Goal: Task Accomplishment & Management: Complete application form

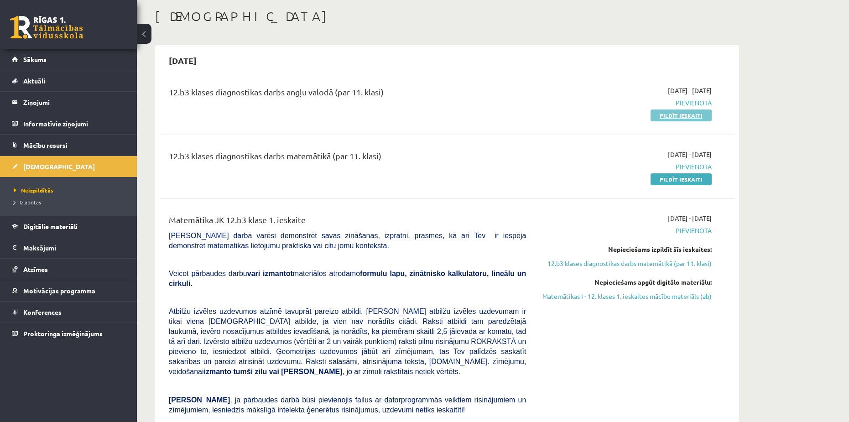
scroll to position [46, 0]
click at [692, 113] on link "Pildīt ieskaiti" at bounding box center [681, 115] width 61 height 12
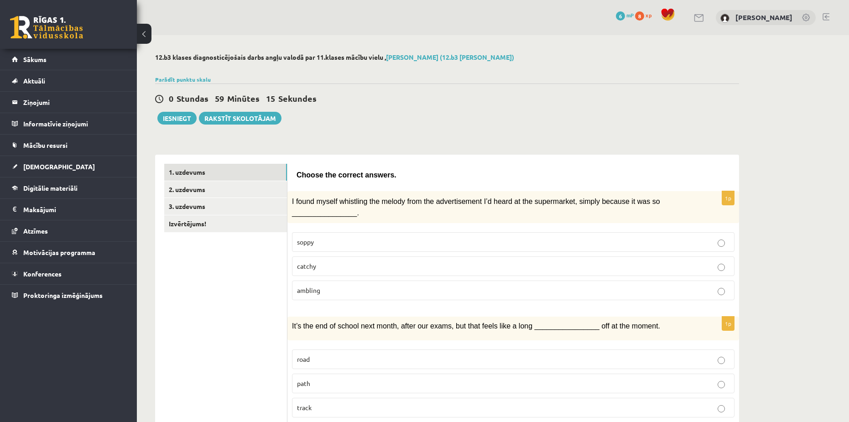
click at [346, 262] on p "catchy" at bounding box center [513, 267] width 433 height 10
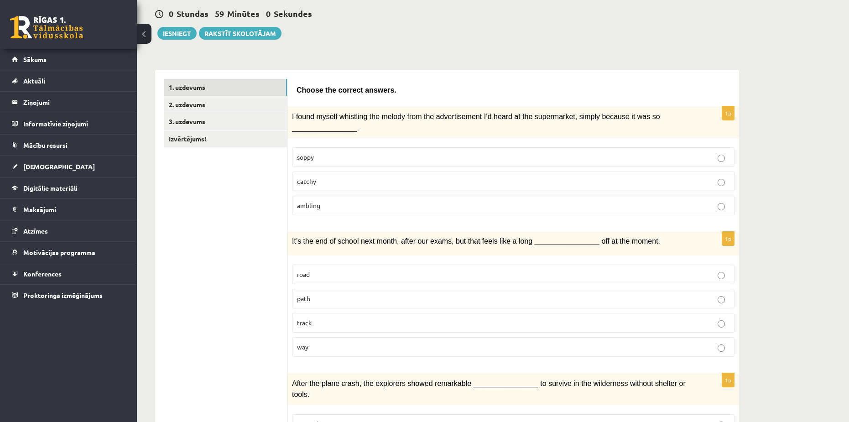
scroll to position [91, 0]
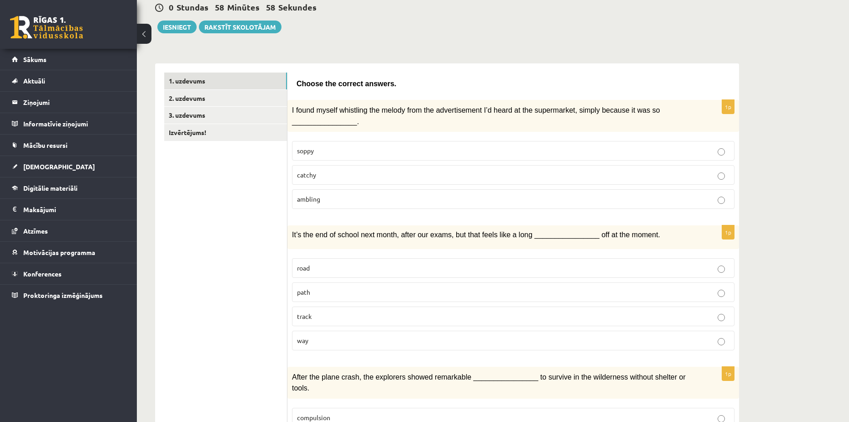
click at [340, 191] on label "ambling" at bounding box center [513, 199] width 443 height 20
click at [338, 166] on label "catchy" at bounding box center [513, 175] width 443 height 20
click at [342, 194] on p "ambling" at bounding box center [513, 199] width 433 height 10
click at [338, 176] on p "catchy" at bounding box center [513, 175] width 433 height 10
click at [340, 203] on p "ambling" at bounding box center [513, 199] width 433 height 10
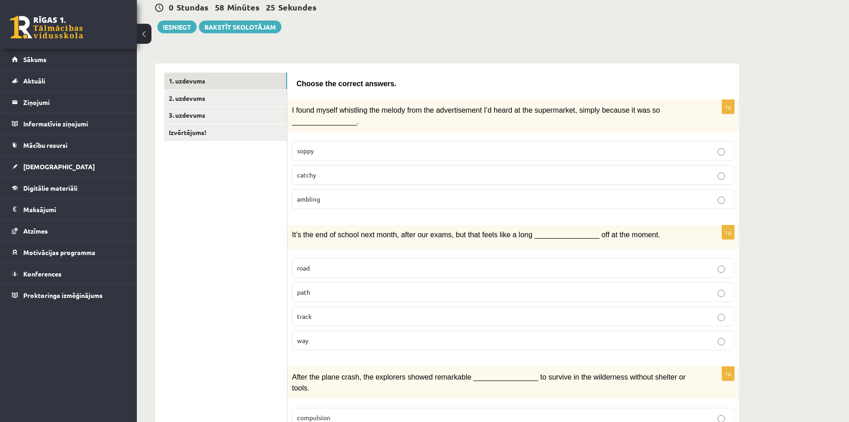
click at [340, 168] on label "catchy" at bounding box center [513, 175] width 443 height 20
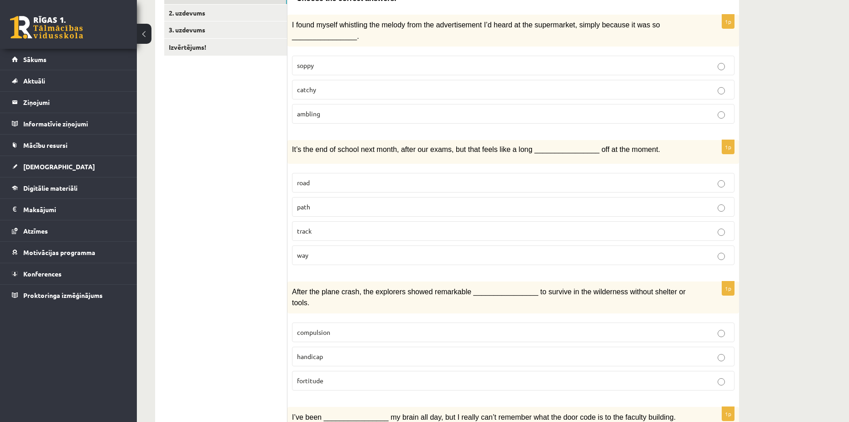
scroll to position [183, 0]
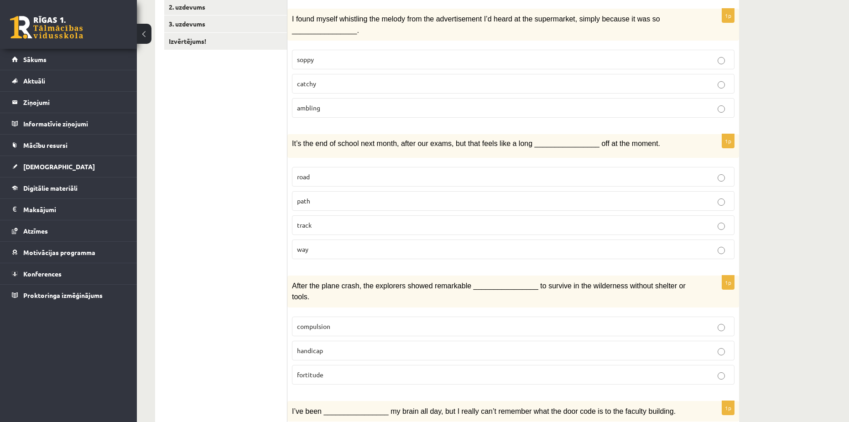
click at [413, 259] on fieldset "road path track way" at bounding box center [513, 212] width 443 height 100
click at [408, 248] on p "way" at bounding box center [513, 250] width 433 height 10
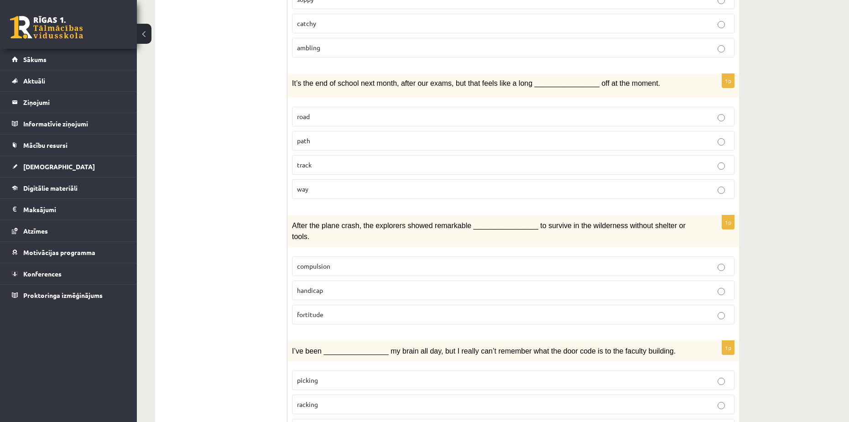
scroll to position [274, 0]
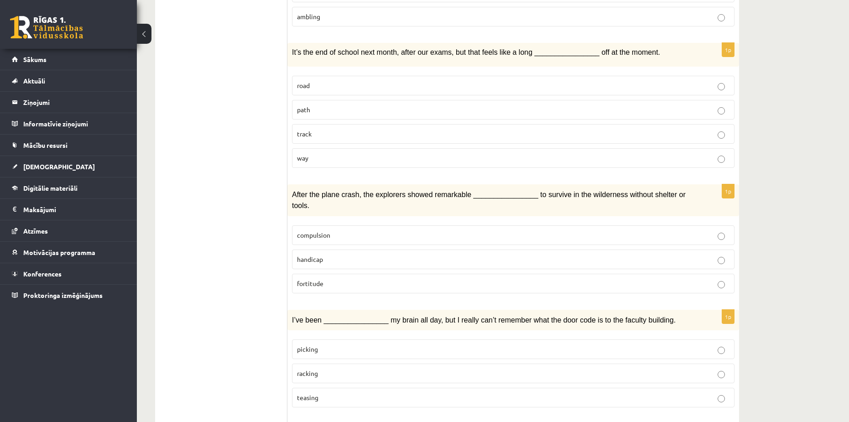
click at [360, 279] on p "fortitude" at bounding box center [513, 284] width 433 height 10
click at [316, 231] on span "compulsion" at bounding box center [313, 235] width 33 height 8
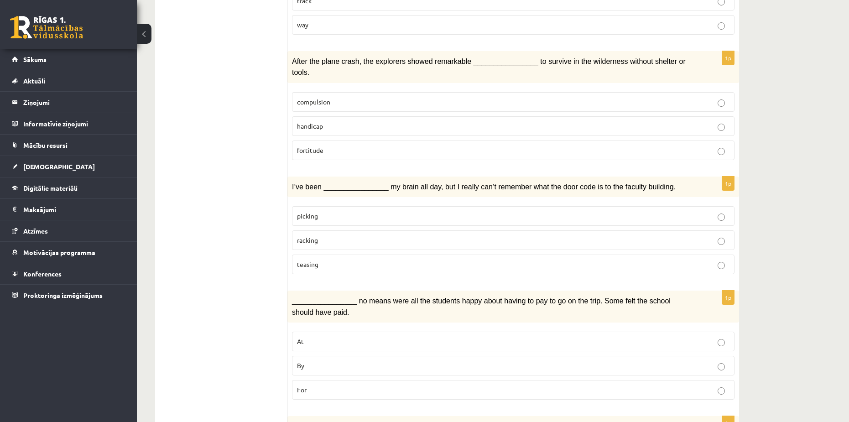
scroll to position [411, 0]
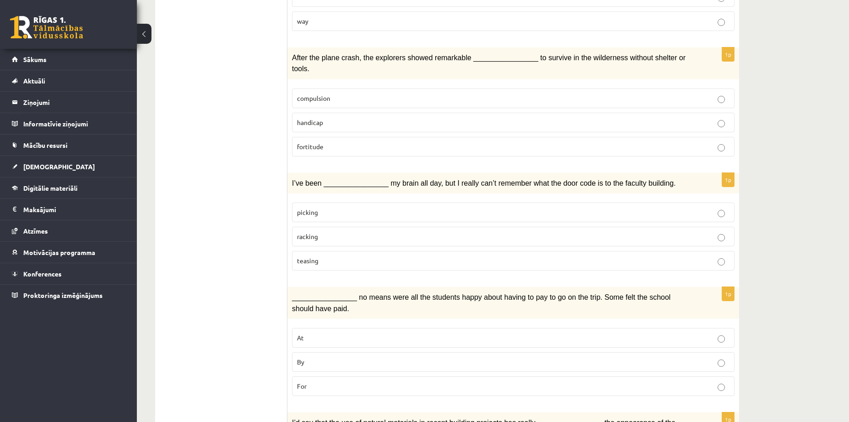
click at [362, 227] on label "racking" at bounding box center [513, 237] width 443 height 20
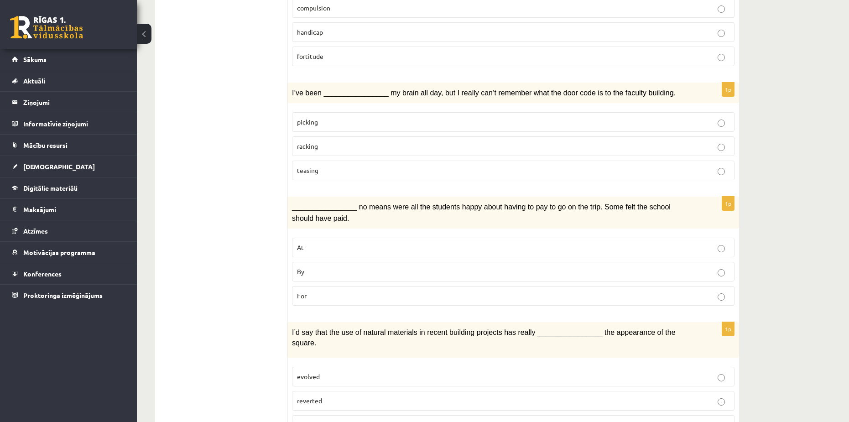
scroll to position [502, 0]
drag, startPoint x: 303, startPoint y: 229, endPoint x: 304, endPoint y: 234, distance: 5.0
click at [304, 242] on span "At" at bounding box center [300, 246] width 7 height 8
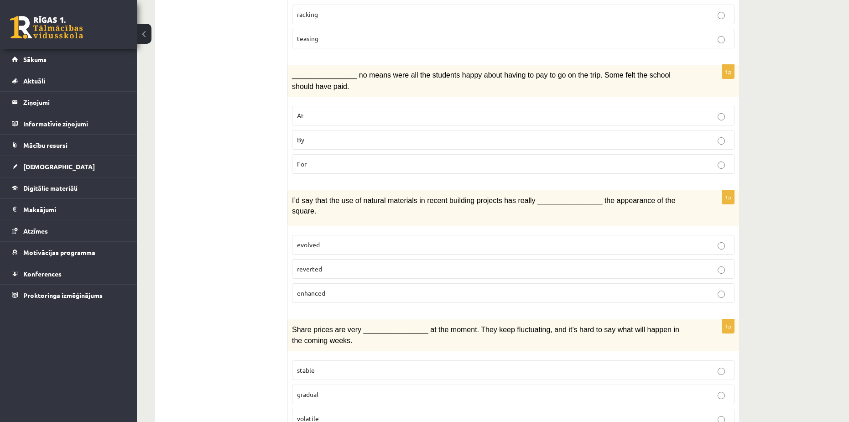
scroll to position [607, 0]
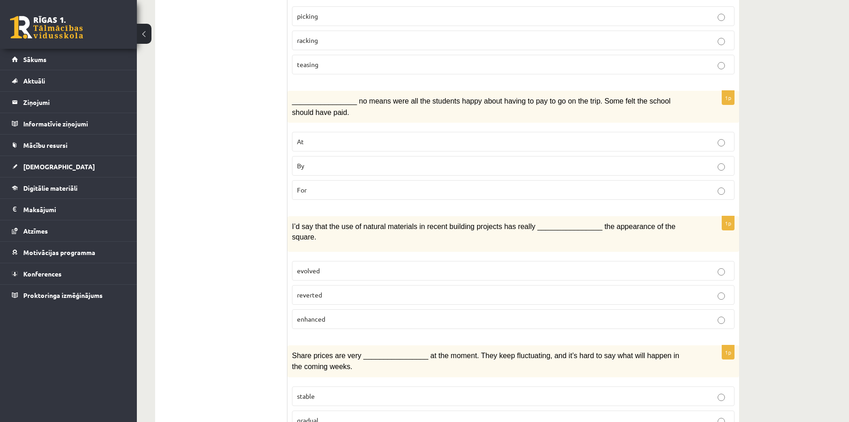
click at [346, 266] on p "evolved" at bounding box center [513, 271] width 433 height 10
click at [327, 309] on label "enhanced" at bounding box center [513, 319] width 443 height 20
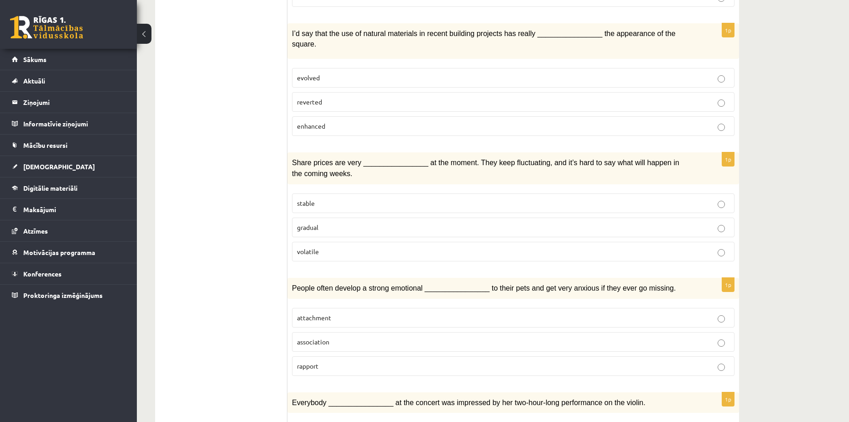
scroll to position [835, 0]
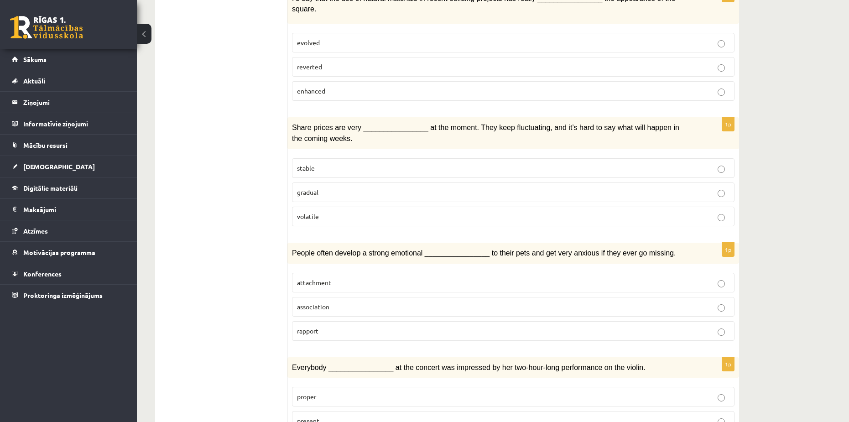
click at [312, 207] on label "volatile" at bounding box center [513, 217] width 443 height 20
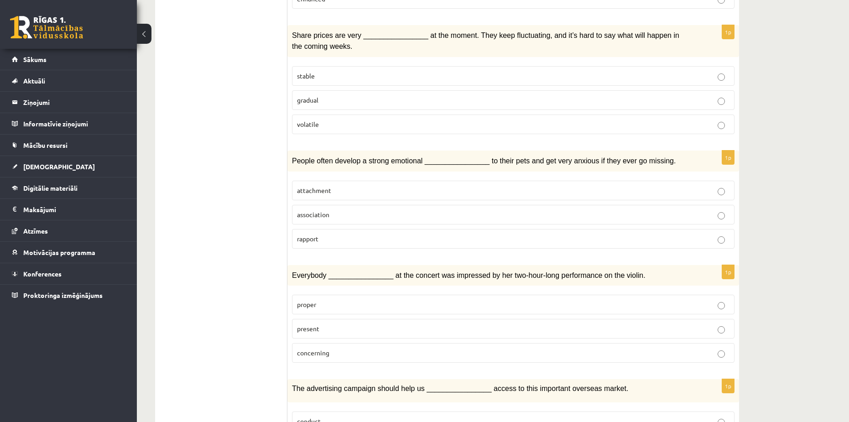
scroll to position [927, 0]
click at [355, 187] on p "attachment" at bounding box center [513, 192] width 433 height 10
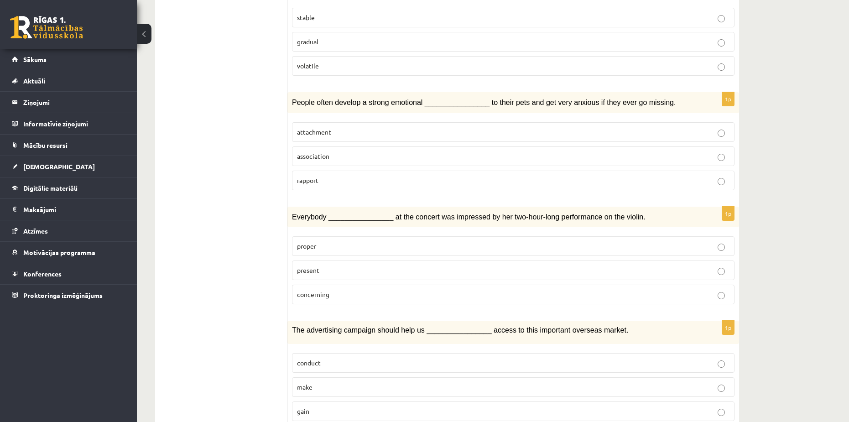
scroll to position [1018, 0]
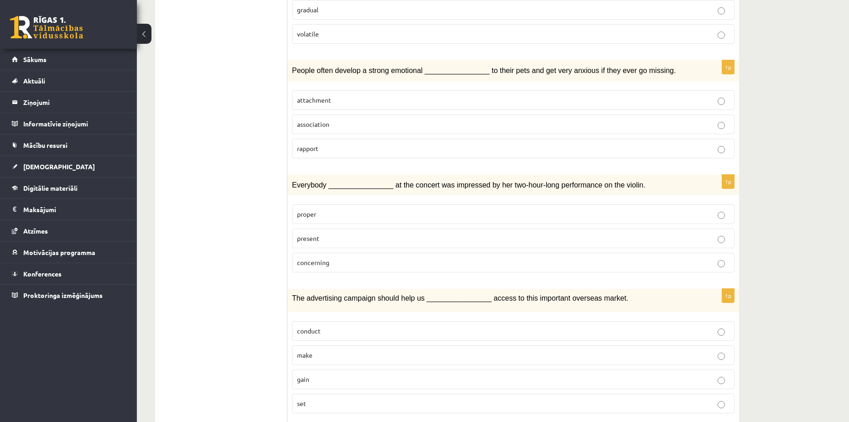
click at [351, 234] on p "present" at bounding box center [513, 239] width 433 height 10
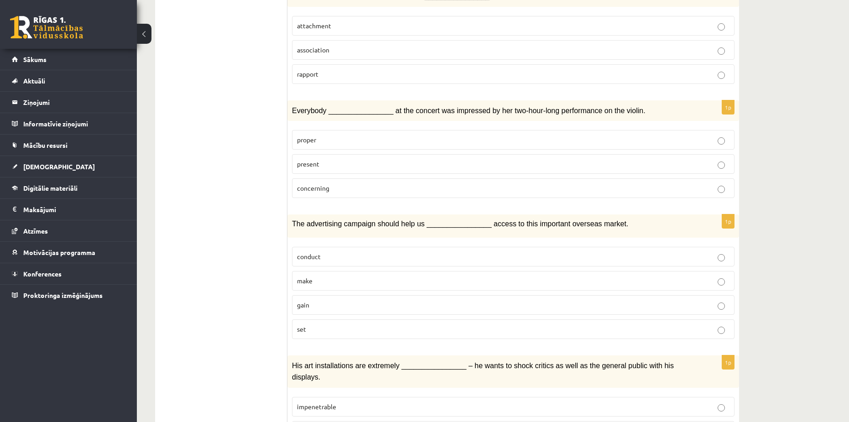
scroll to position [1109, 0]
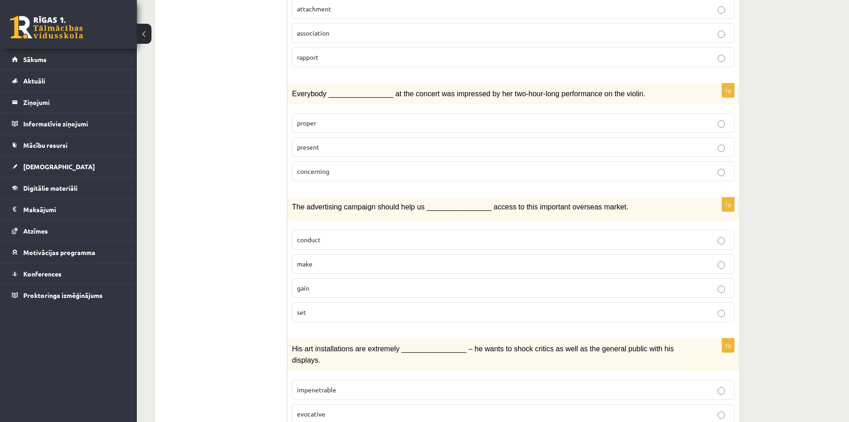
click at [353, 283] on p "gain" at bounding box center [513, 288] width 433 height 10
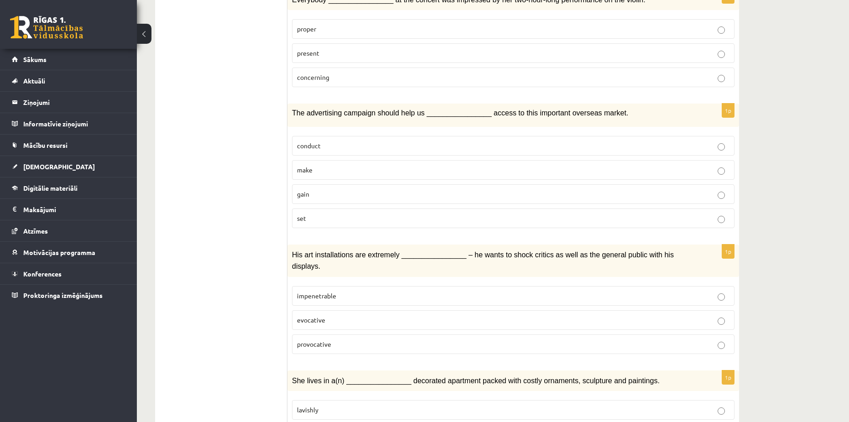
scroll to position [1246, 0]
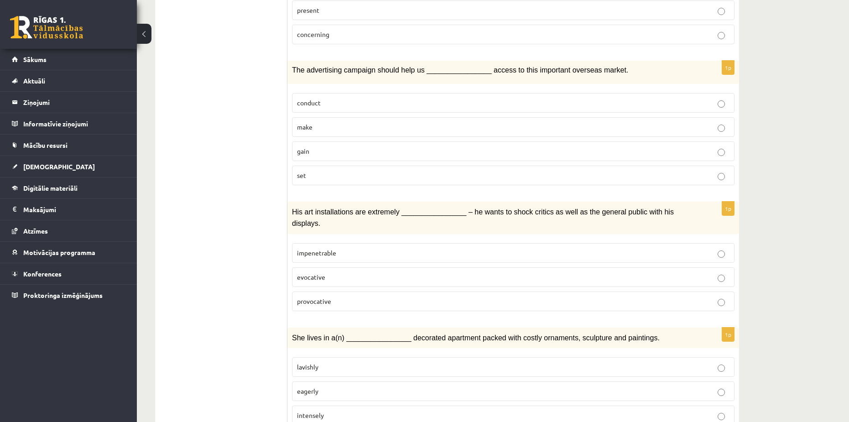
click at [318, 297] on span "provocative" at bounding box center [314, 301] width 34 height 8
click at [318, 357] on label "lavishly" at bounding box center [513, 367] width 443 height 20
click at [326, 362] on p "lavishly" at bounding box center [513, 367] width 433 height 10
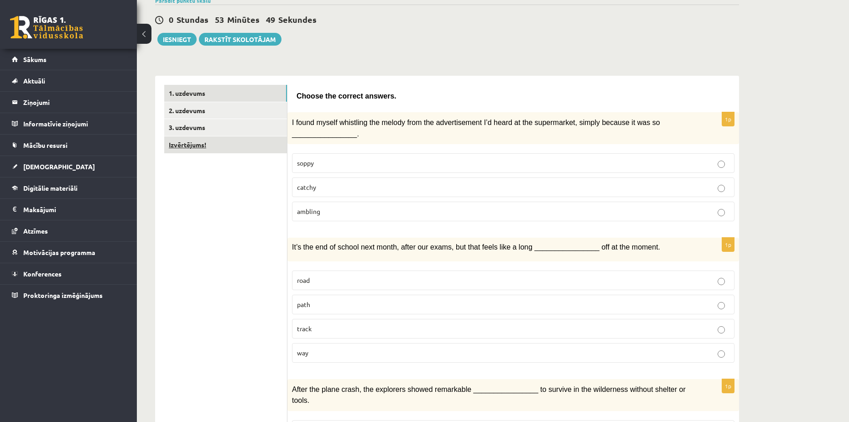
scroll to position [59, 0]
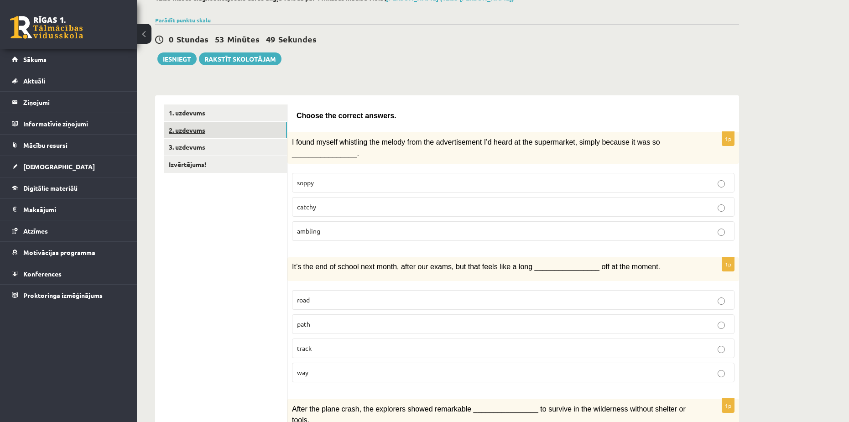
click at [218, 127] on link "2. uzdevums" at bounding box center [225, 130] width 123 height 17
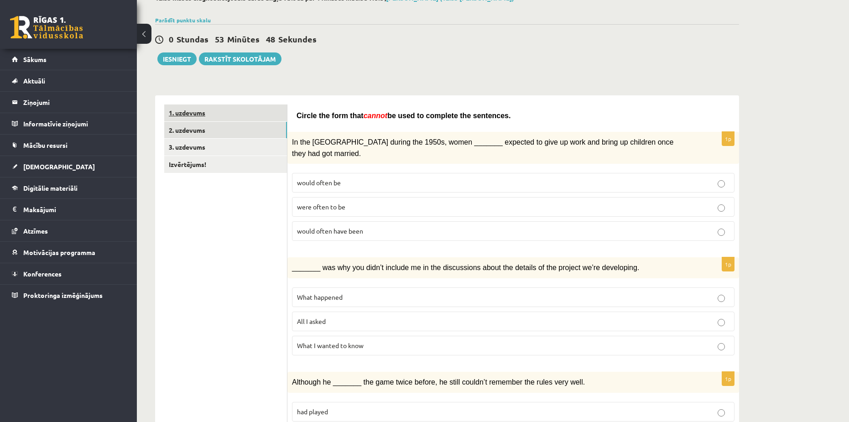
click at [207, 107] on link "1. uzdevums" at bounding box center [225, 113] width 123 height 17
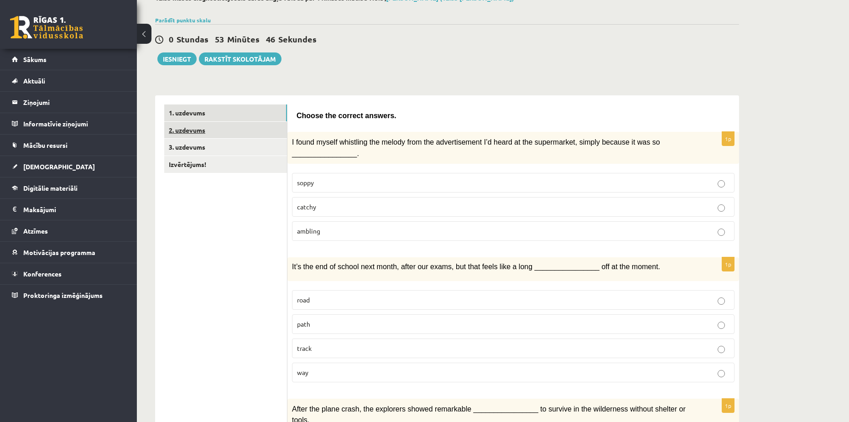
click at [201, 131] on link "2. uzdevums" at bounding box center [225, 130] width 123 height 17
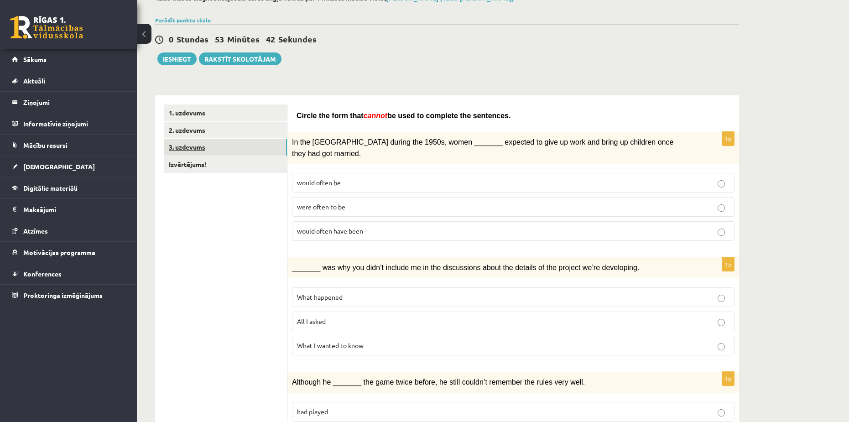
click at [192, 155] on link "3. uzdevums" at bounding box center [225, 147] width 123 height 17
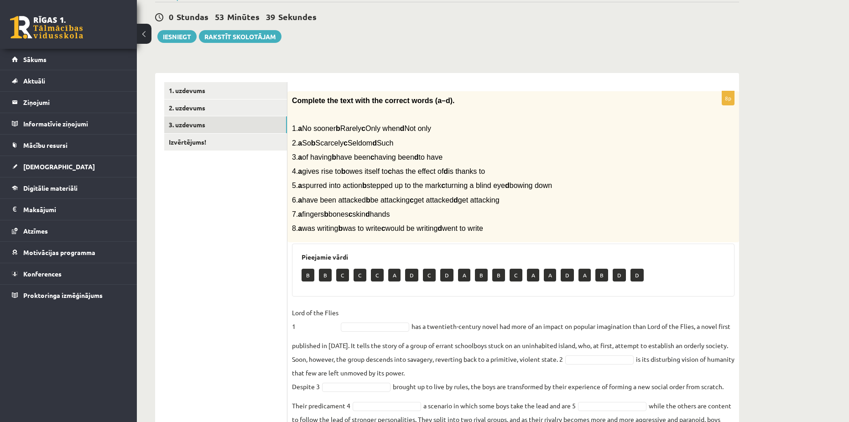
scroll to position [91, 0]
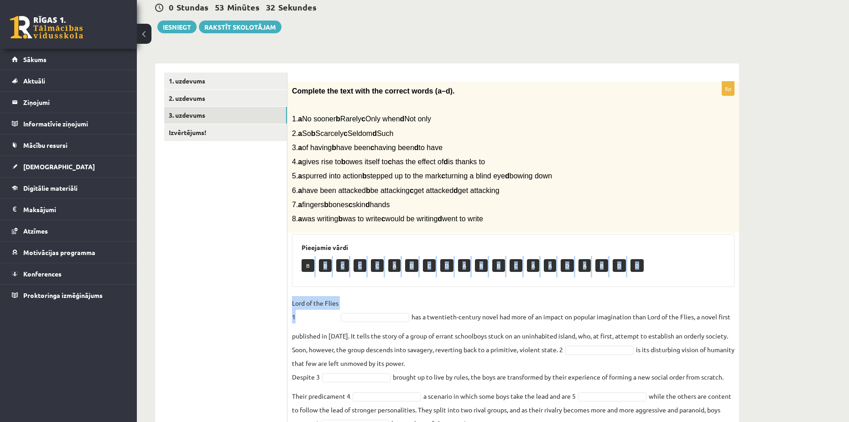
drag, startPoint x: 310, startPoint y: 264, endPoint x: 341, endPoint y: 293, distance: 43.0
click at [341, 293] on div "8p Complete the text with the correct words (a–d). 1. a No sooner b Rarely c On…" at bounding box center [514, 282] width 452 height 400
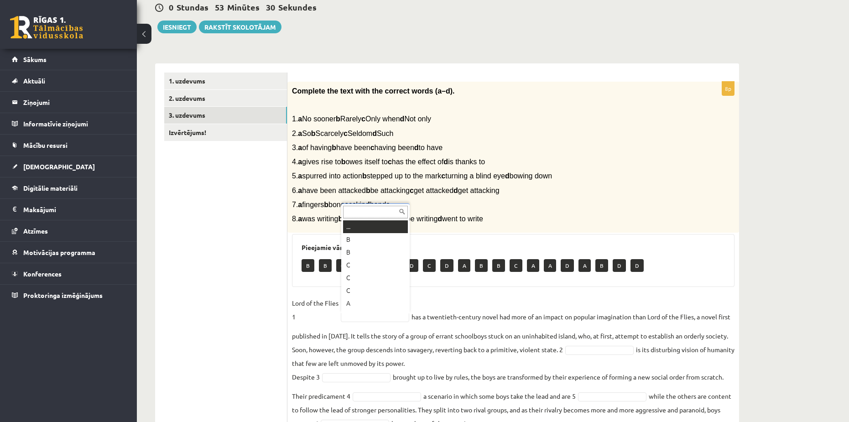
drag, startPoint x: 461, startPoint y: 298, endPoint x: 440, endPoint y: 299, distance: 21.0
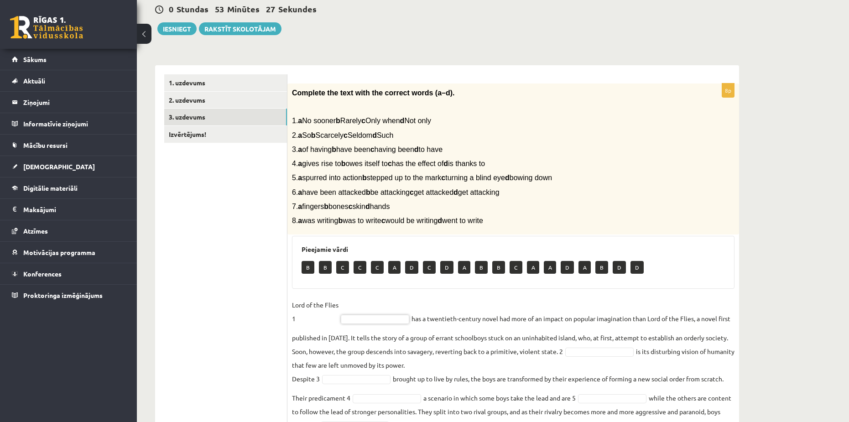
scroll to position [87, 0]
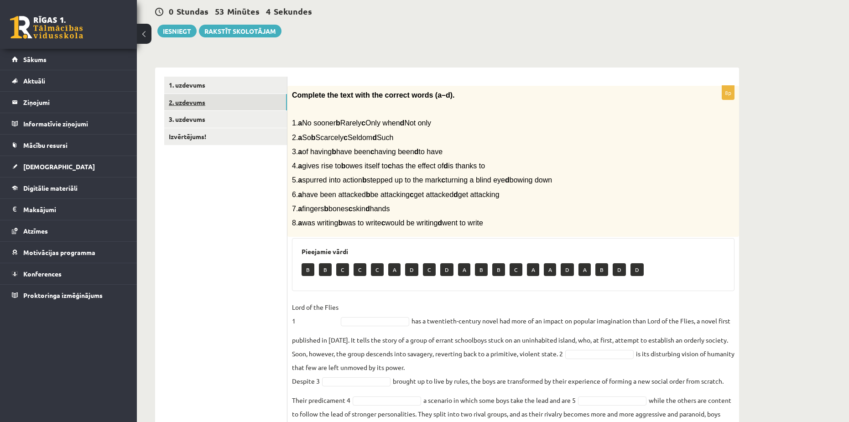
click at [214, 100] on link "2. uzdevums" at bounding box center [225, 102] width 123 height 17
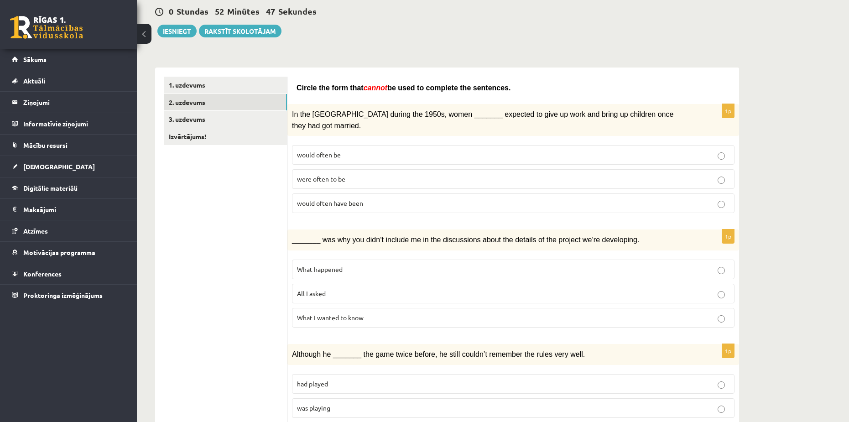
click at [391, 150] on p "would often be" at bounding box center [513, 155] width 433 height 10
click at [382, 174] on p "were often to be" at bounding box center [513, 179] width 433 height 10
click at [341, 199] on span "would often have been" at bounding box center [330, 203] width 66 height 8
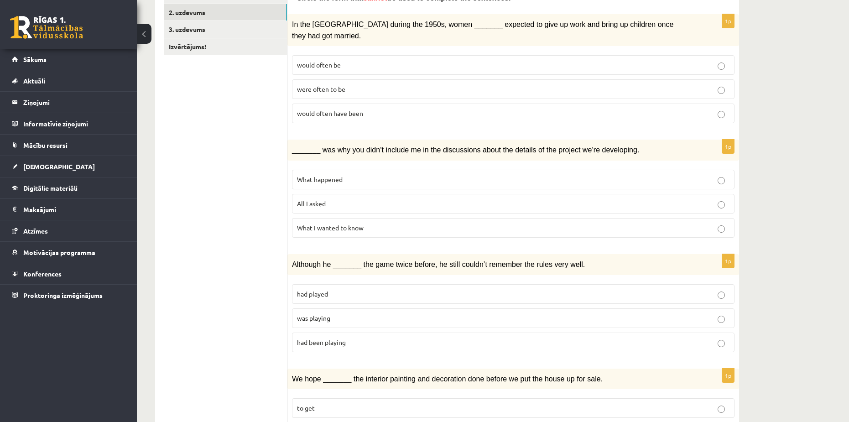
scroll to position [178, 0]
click at [330, 198] on p "All I asked" at bounding box center [513, 203] width 433 height 10
click at [342, 222] on span "What I wanted to know" at bounding box center [330, 226] width 67 height 8
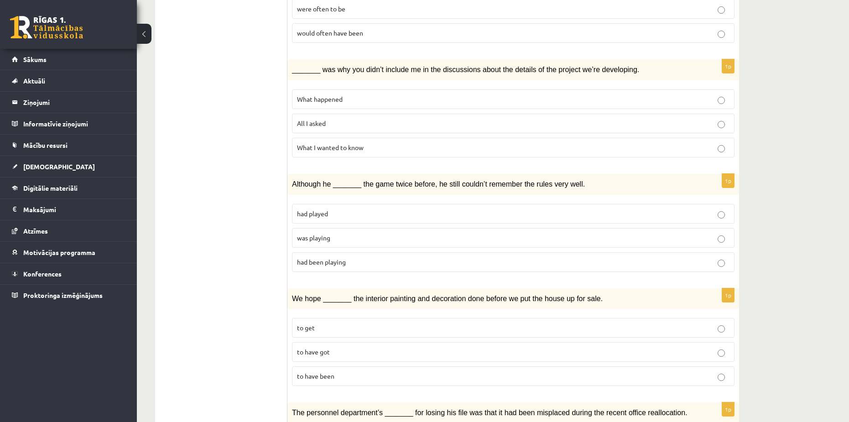
scroll to position [315, 0]
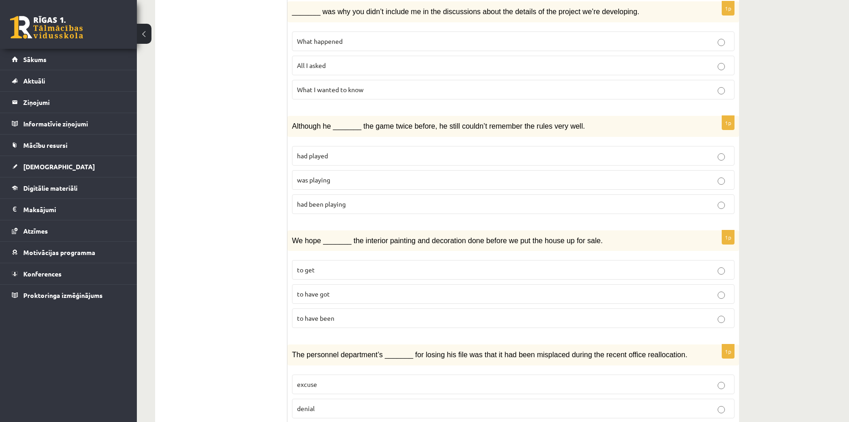
click at [323, 152] on span "had played" at bounding box center [312, 156] width 31 height 8
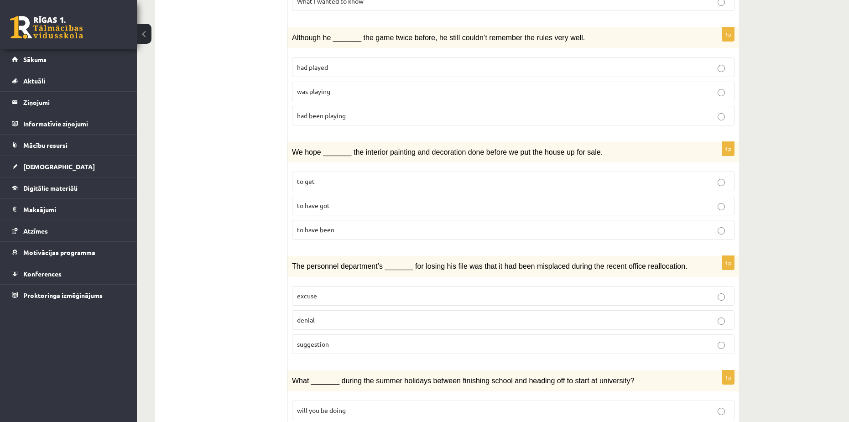
scroll to position [407, 0]
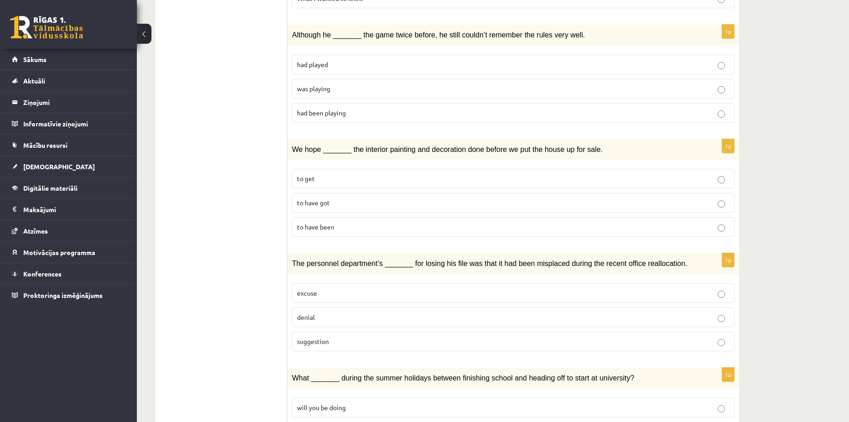
click at [331, 174] on p "to get" at bounding box center [513, 179] width 433 height 10
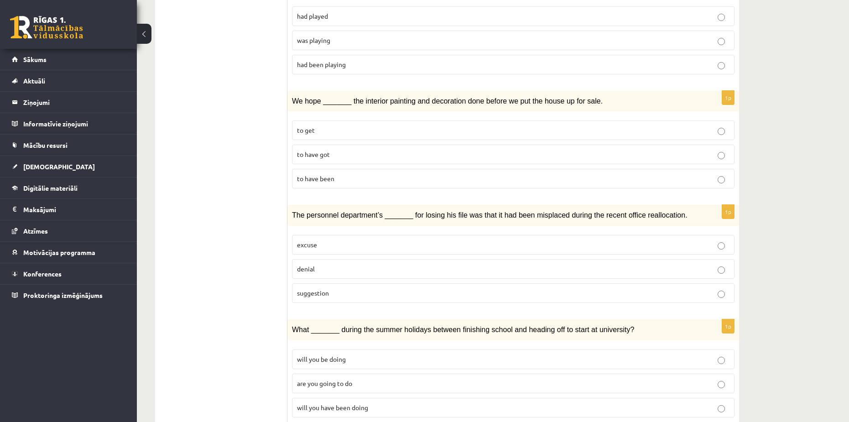
scroll to position [498, 0]
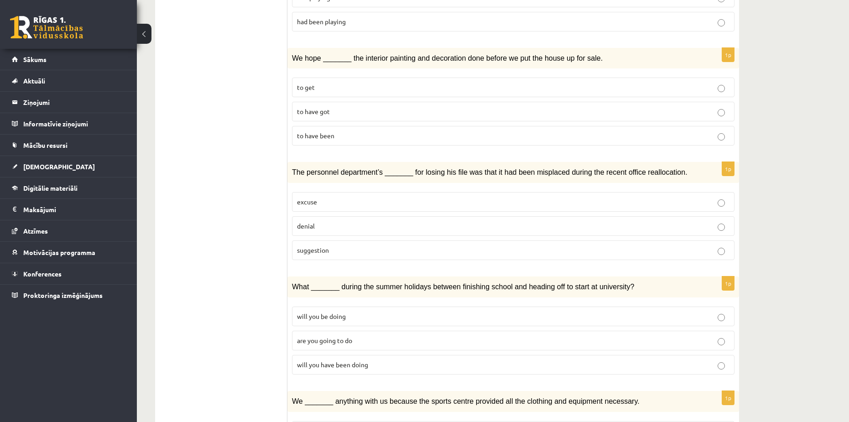
click at [330, 197] on p "excuse" at bounding box center [513, 202] width 433 height 10
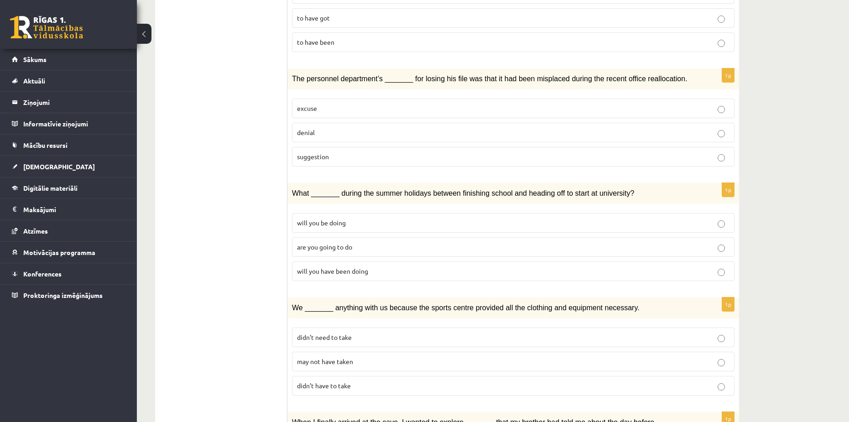
scroll to position [635, 0]
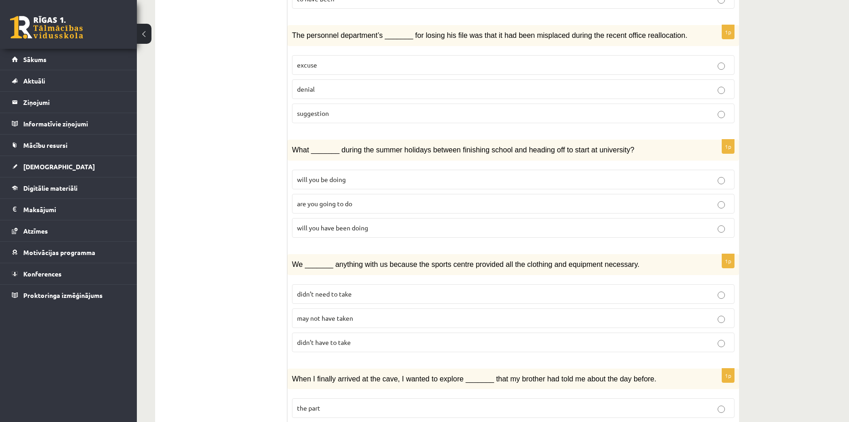
click at [338, 175] on p "will you be doing" at bounding box center [513, 180] width 433 height 10
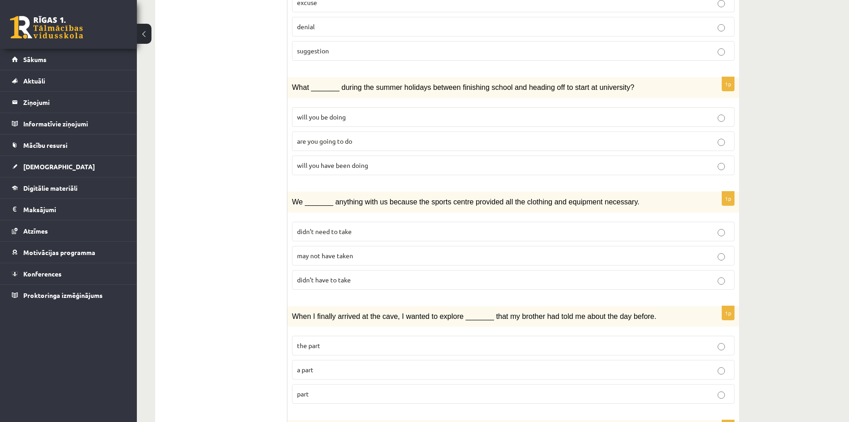
scroll to position [726, 0]
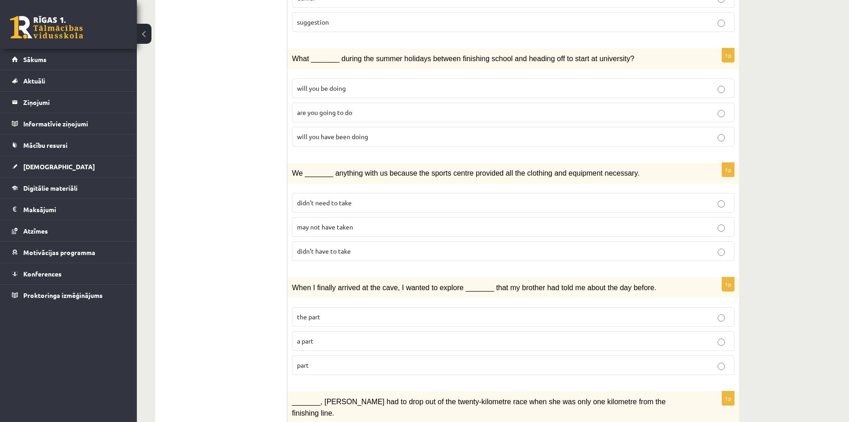
click at [346, 199] on span "didn’t need to take" at bounding box center [324, 203] width 55 height 8
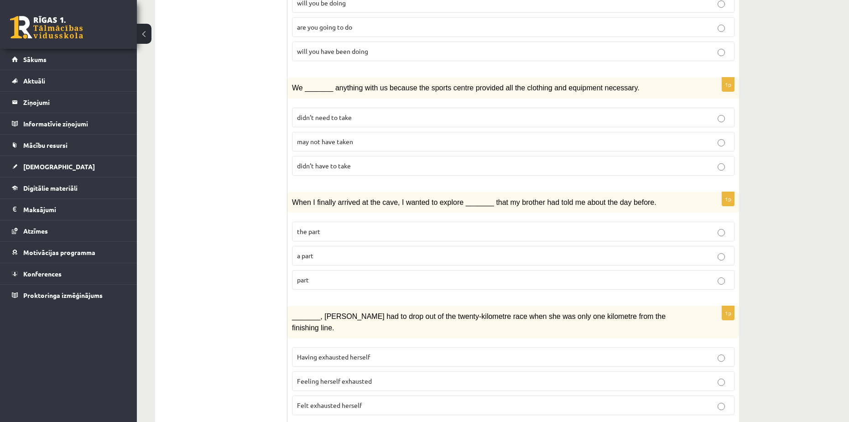
scroll to position [817, 0]
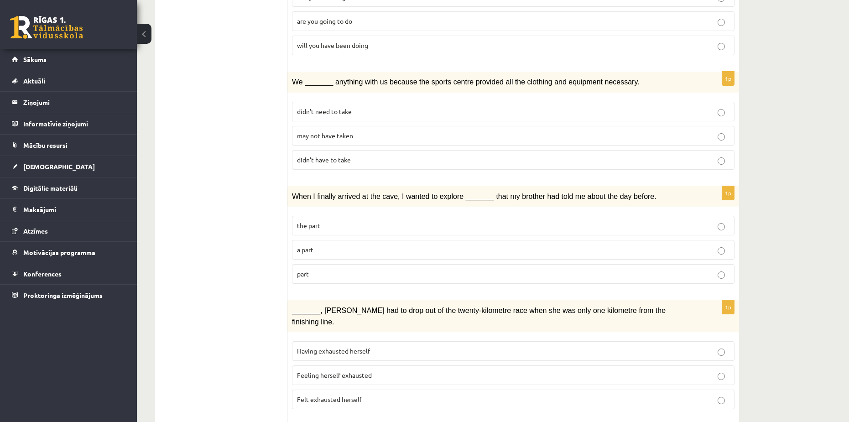
click at [312, 221] on span "the part" at bounding box center [308, 225] width 23 height 8
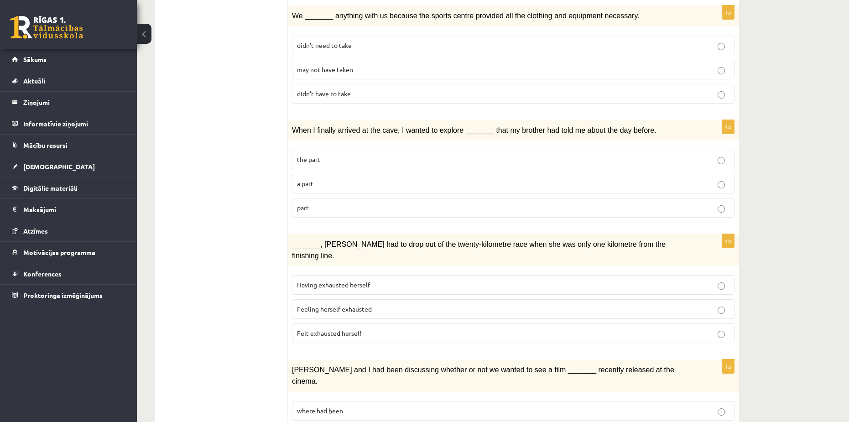
scroll to position [927, 0]
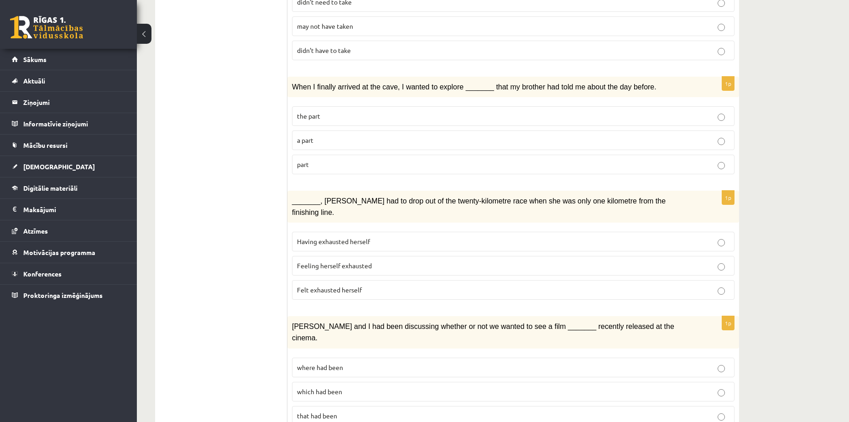
click at [308, 256] on label "Feeling herself exhausted" at bounding box center [513, 266] width 443 height 20
click at [359, 237] on span "Having exhausted herself" at bounding box center [333, 241] width 73 height 8
click at [374, 387] on p "which had been" at bounding box center [513, 392] width 433 height 10
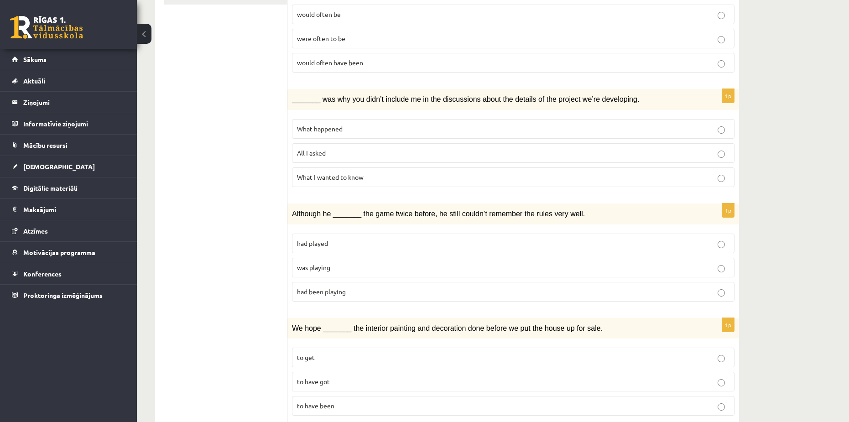
scroll to position [60, 0]
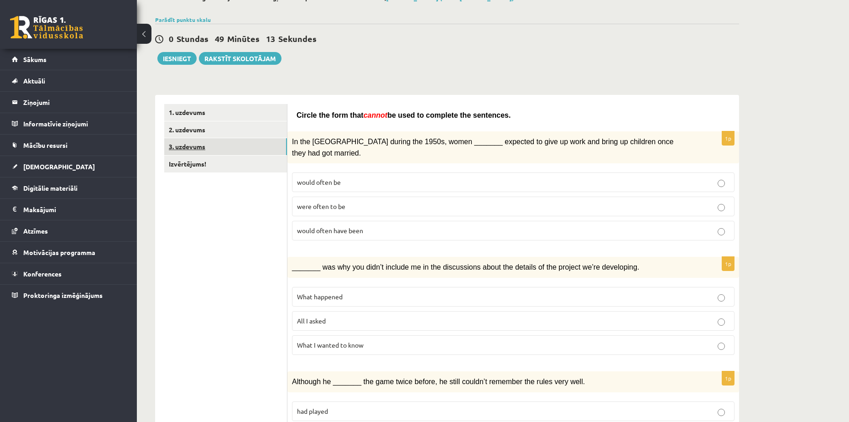
click at [204, 152] on link "3. uzdevums" at bounding box center [225, 146] width 123 height 17
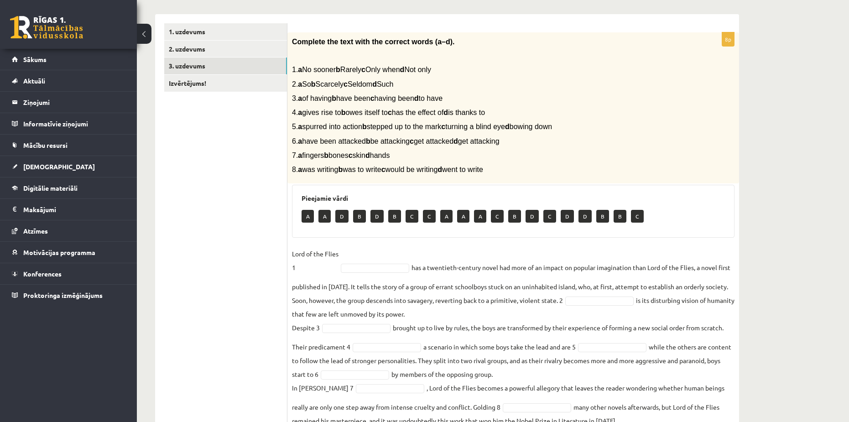
scroll to position [151, 0]
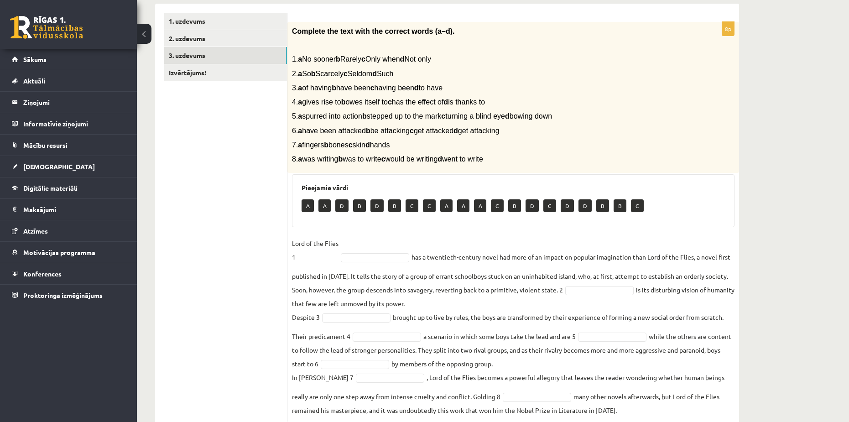
click at [362, 251] on fieldset "Lord of the Flies 1 has a twentieth-century novel had more of an impact on popu…" at bounding box center [513, 326] width 443 height 181
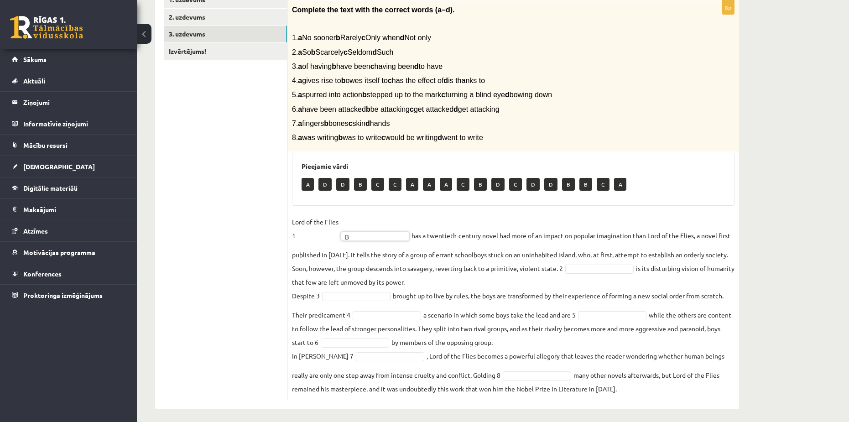
scroll to position [171, 0]
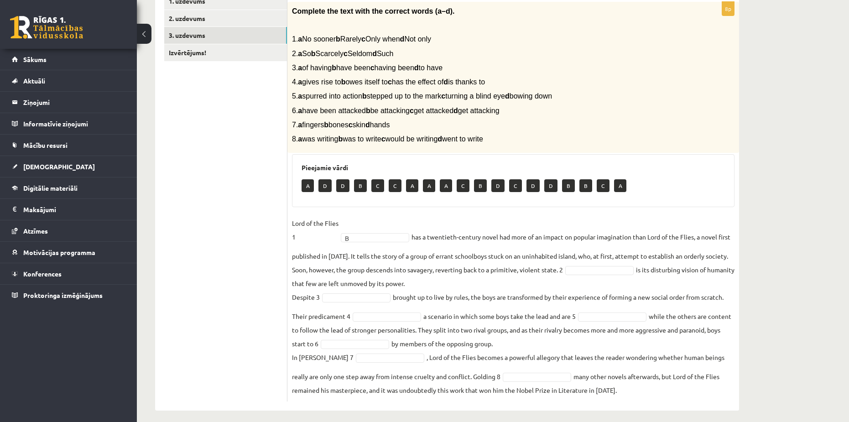
click at [238, 233] on ul "1. uzdevums 2. uzdevums 3. uzdevums Izvērtējums!" at bounding box center [225, 197] width 123 height 409
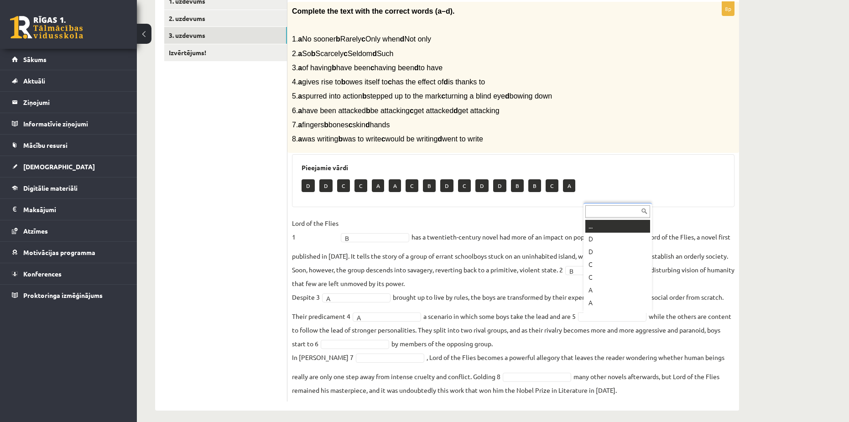
scroll to position [11, 0]
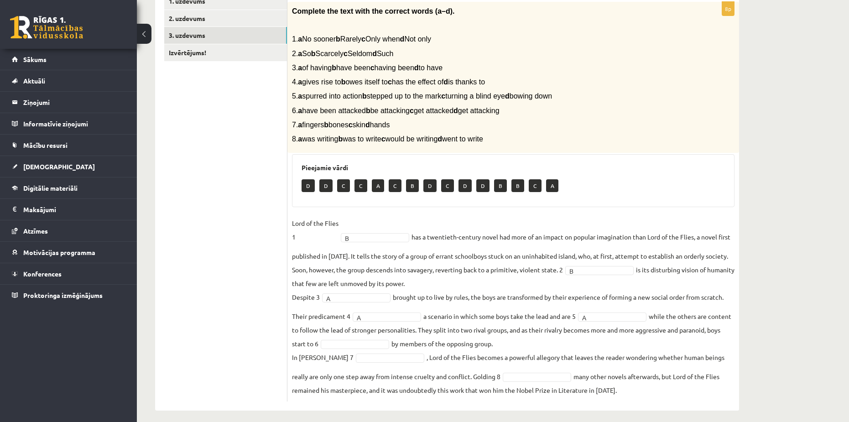
click at [670, 293] on fieldset "Lord of the Flies 1 B * has a twentieth-century novel had more of an impact on …" at bounding box center [513, 306] width 443 height 181
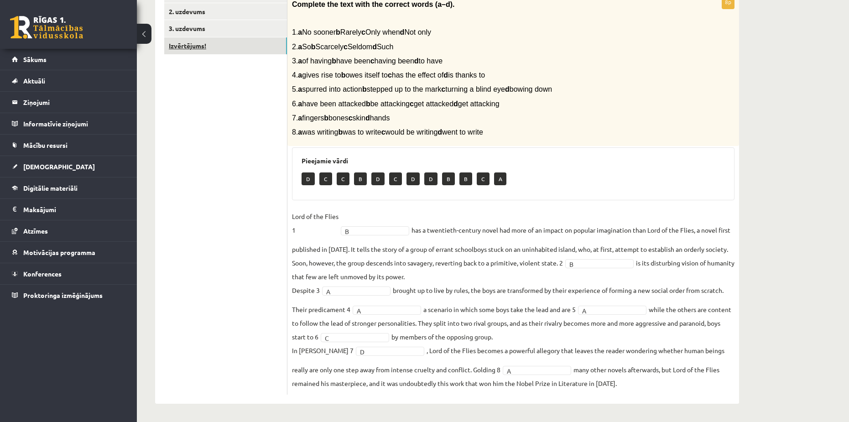
click at [199, 41] on link "Izvērtējums!" at bounding box center [225, 45] width 123 height 17
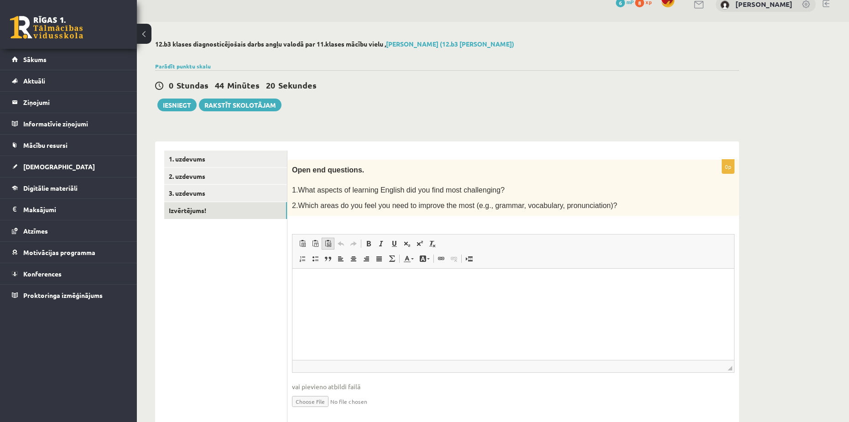
scroll to position [42, 0]
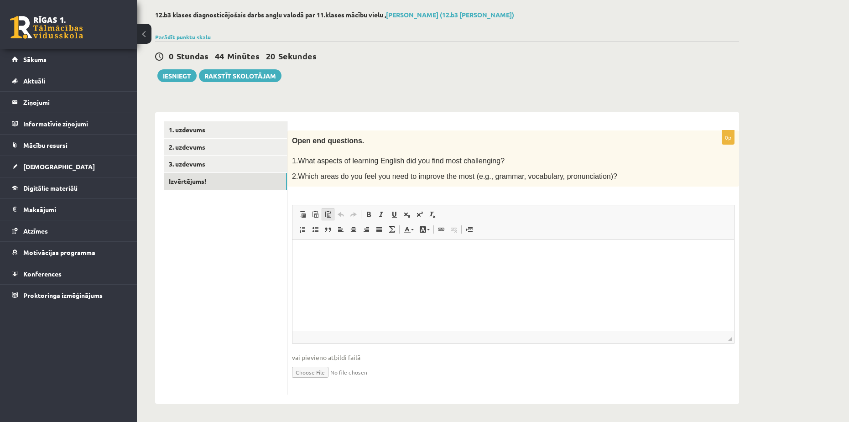
click at [334, 237] on span "Insert/Remove Numbered List Insert/Remove Bulleted List Block Quote Align Left …" at bounding box center [348, 230] width 105 height 15
click at [326, 250] on p "Editor, wiswyg-editor-user-answer-47024984756120" at bounding box center [514, 254] width 424 height 10
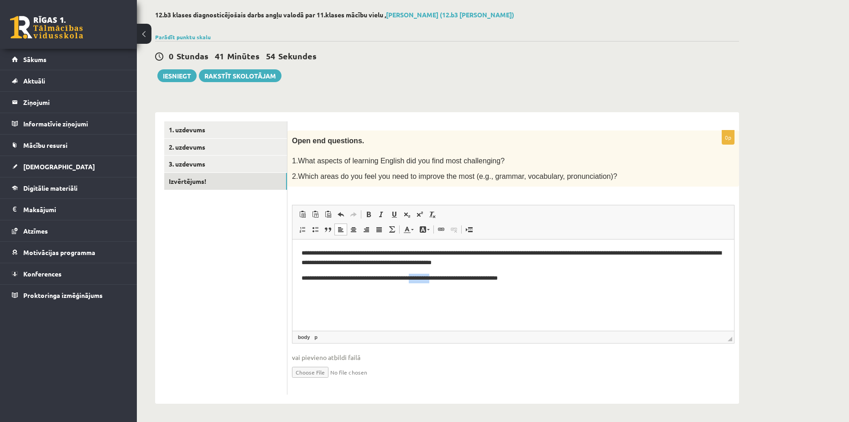
drag, startPoint x: 442, startPoint y: 278, endPoint x: 422, endPoint y: 287, distance: 22.3
click at [422, 287] on html "**********" at bounding box center [514, 266] width 442 height 52
click at [504, 277] on p "**********" at bounding box center [514, 279] width 424 height 10
click at [172, 73] on button "Iesniegt" at bounding box center [176, 75] width 39 height 13
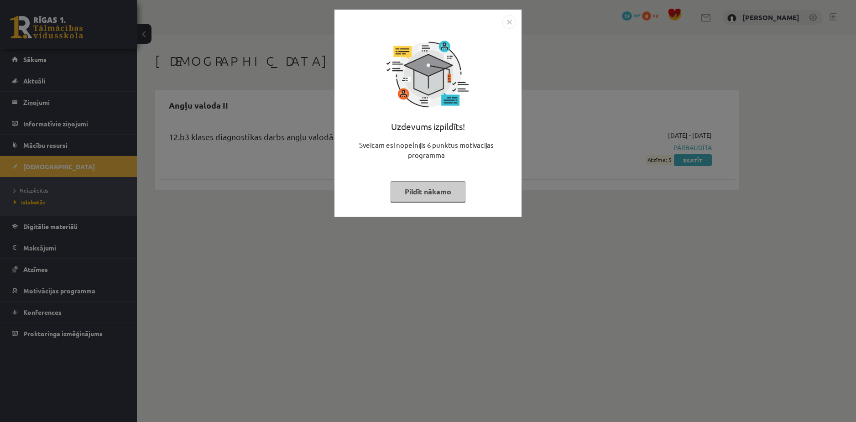
click at [508, 24] on img "Close" at bounding box center [510, 22] width 14 height 14
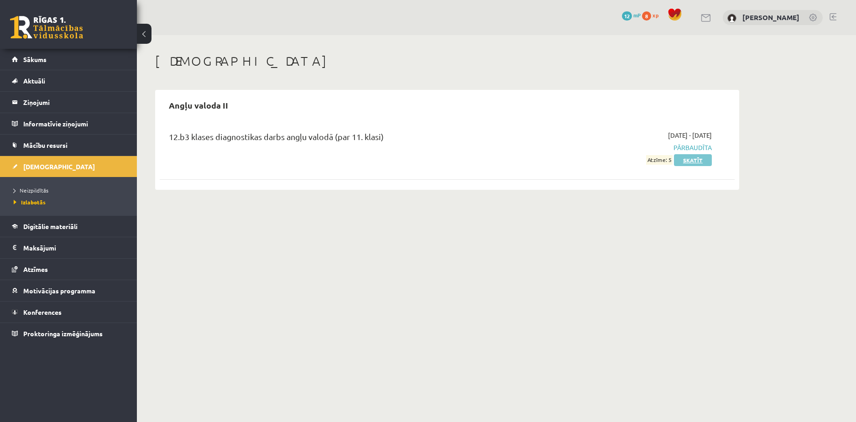
click at [698, 163] on link "Skatīt" at bounding box center [693, 160] width 38 height 12
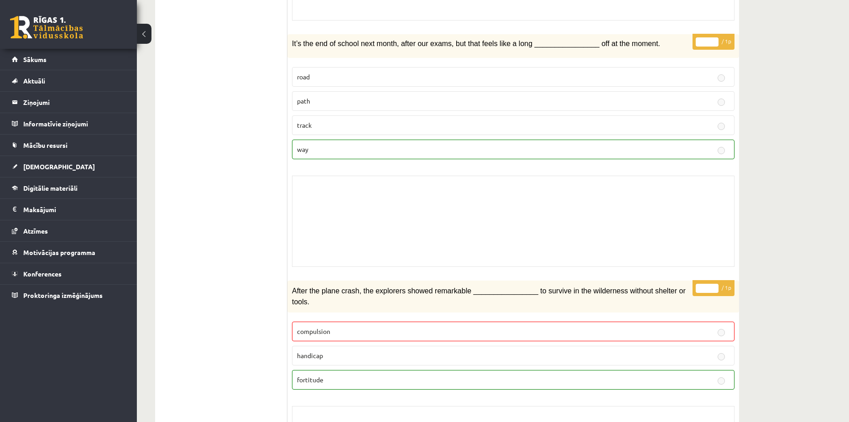
scroll to position [411, 0]
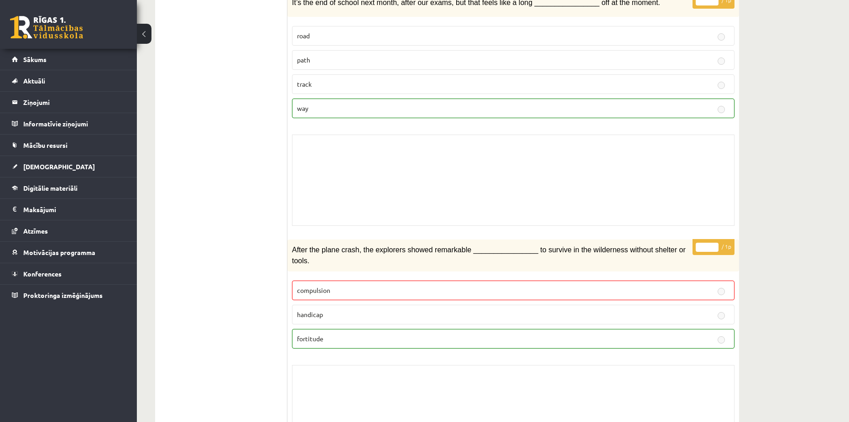
click at [341, 286] on p "compulsion" at bounding box center [513, 291] width 433 height 10
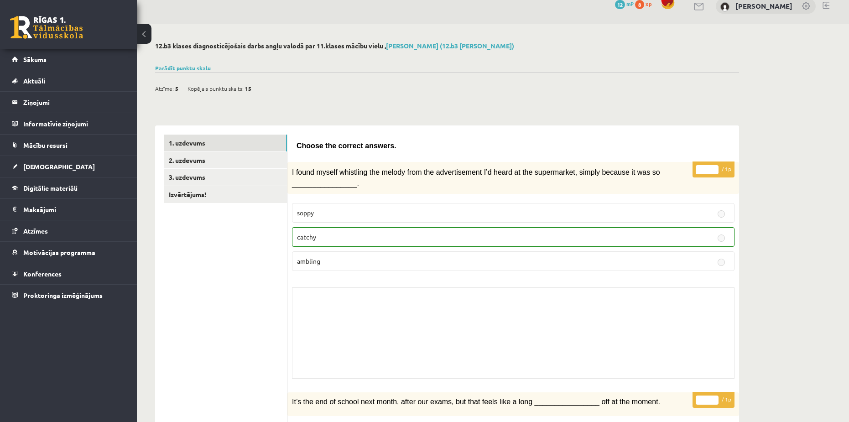
scroll to position [0, 0]
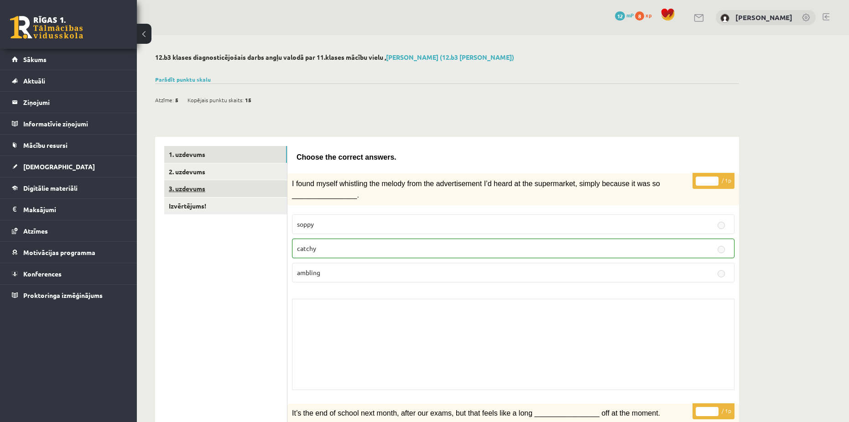
click at [194, 194] on link "3. uzdevums" at bounding box center [225, 188] width 123 height 17
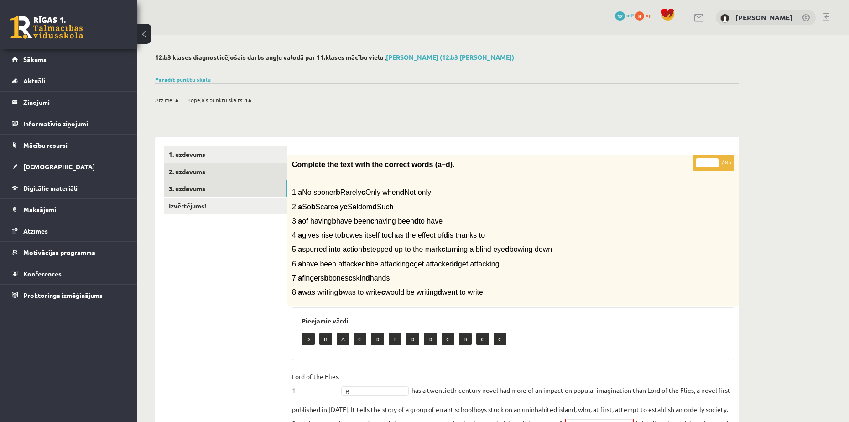
click at [190, 168] on link "2. uzdevums" at bounding box center [225, 171] width 123 height 17
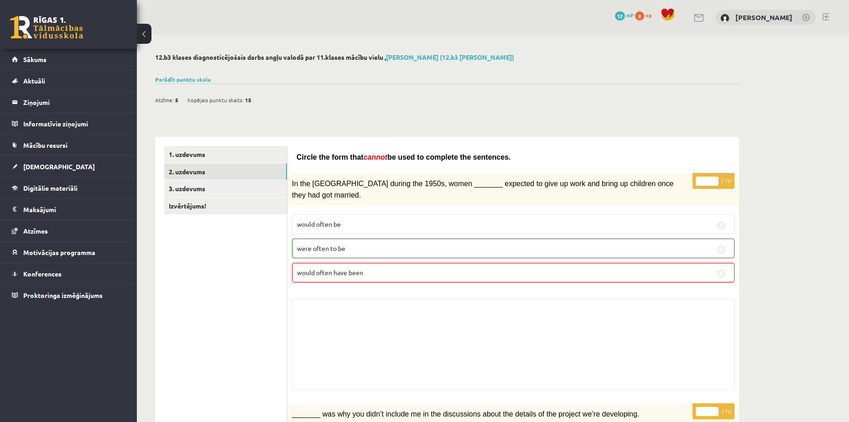
click at [377, 158] on span "cannot" at bounding box center [376, 157] width 24 height 8
click at [204, 211] on link "Izvērtējums!" at bounding box center [225, 206] width 123 height 17
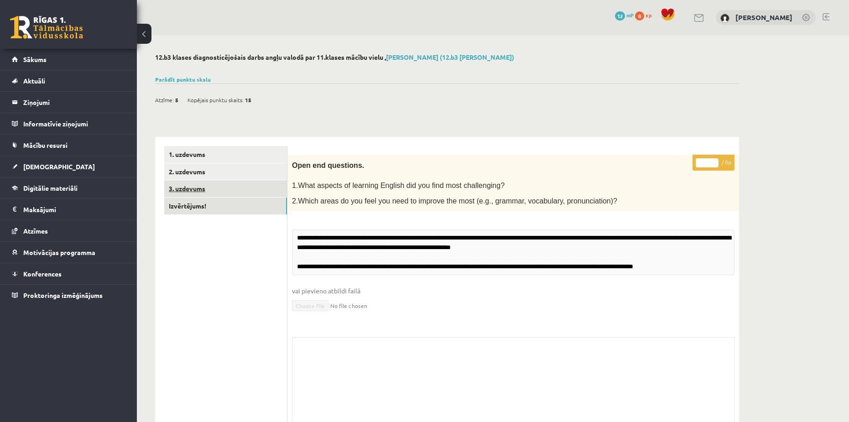
click at [194, 185] on link "3. uzdevums" at bounding box center [225, 188] width 123 height 17
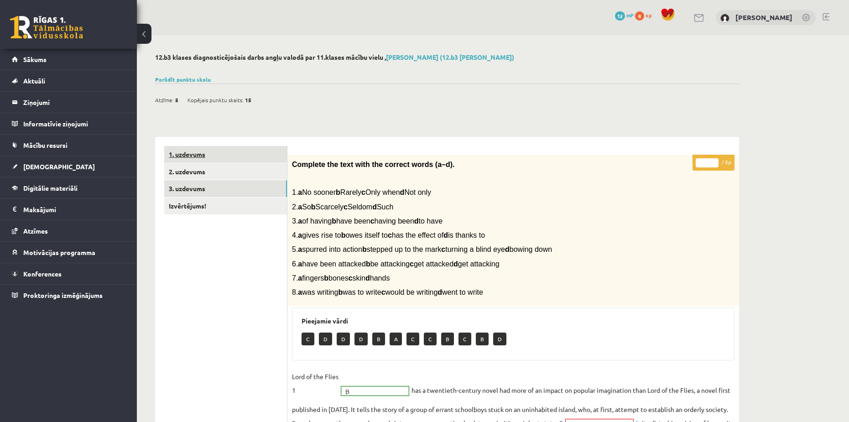
click at [194, 152] on link "1. uzdevums" at bounding box center [225, 154] width 123 height 17
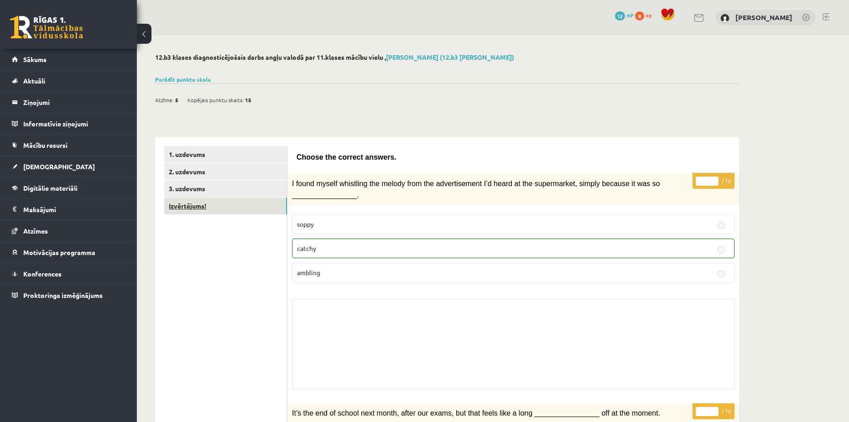
click at [204, 203] on link "Izvērtējums!" at bounding box center [225, 206] width 123 height 17
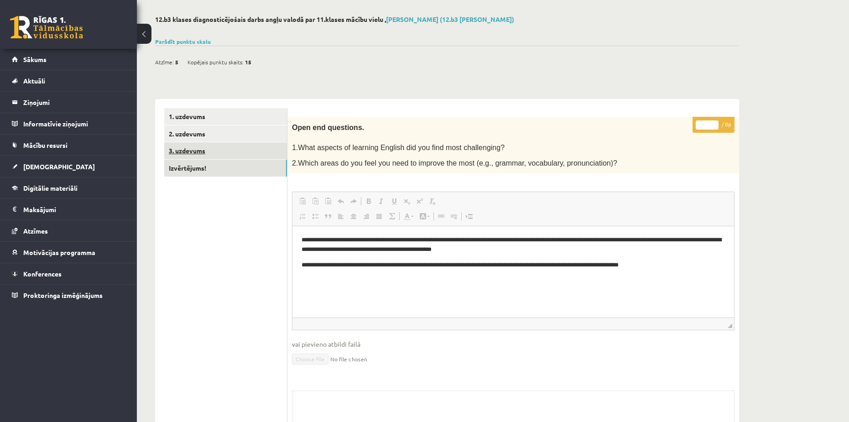
click at [193, 148] on link "3. uzdevums" at bounding box center [225, 150] width 123 height 17
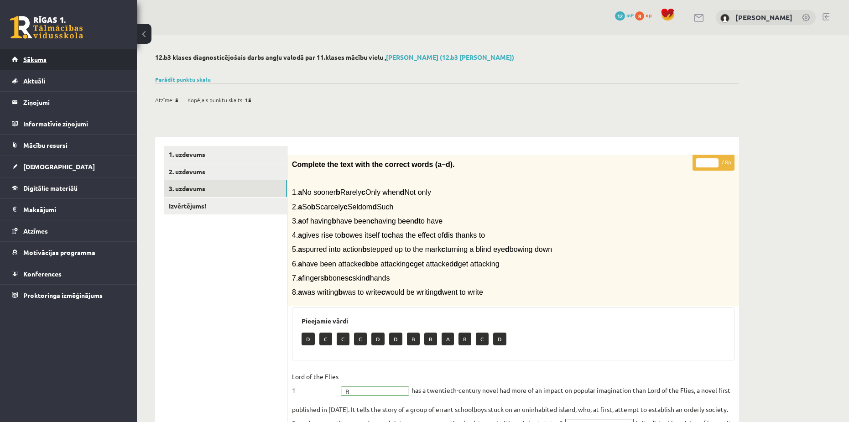
click at [25, 60] on span "Sākums" at bounding box center [34, 59] width 23 height 8
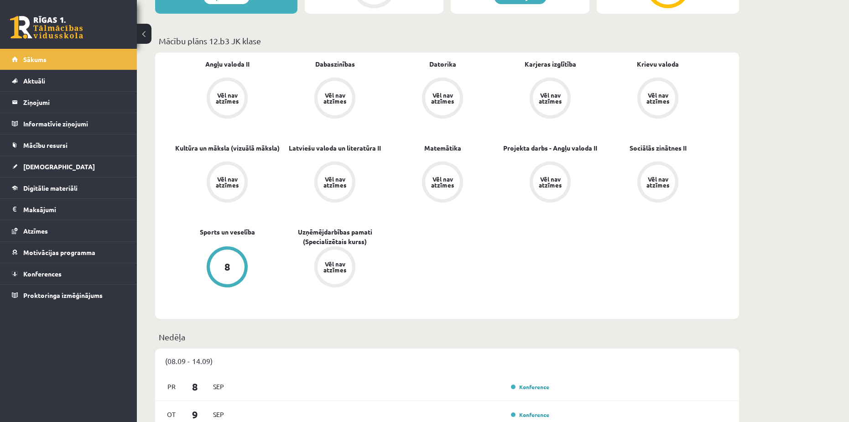
scroll to position [274, 0]
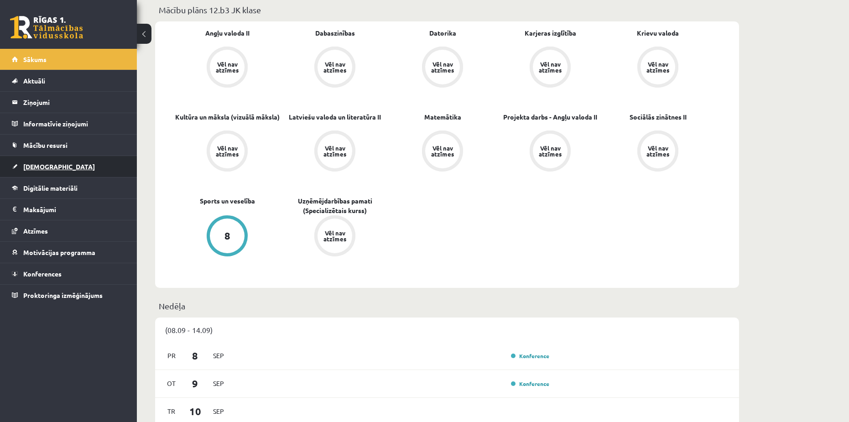
click at [40, 168] on span "[DEMOGRAPHIC_DATA]" at bounding box center [59, 166] width 72 height 8
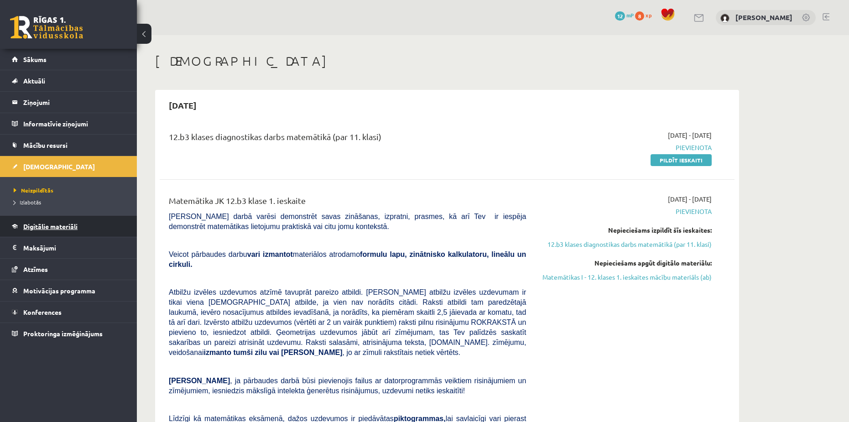
click at [32, 223] on span "Digitālie materiāli" at bounding box center [50, 226] width 54 height 8
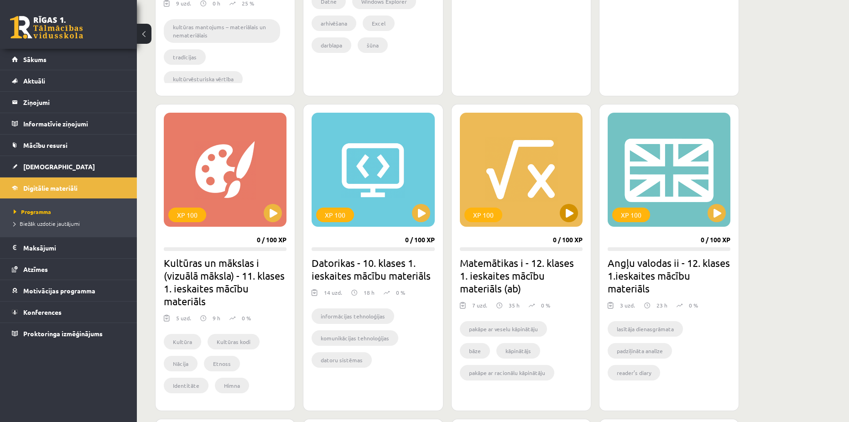
scroll to position [502, 0]
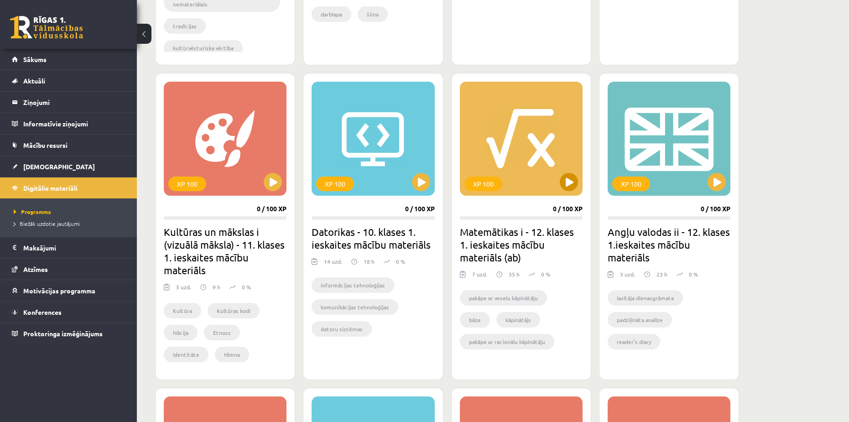
click at [557, 177] on div "XP 100" at bounding box center [521, 139] width 123 height 114
click at [543, 142] on div "XP 100" at bounding box center [521, 139] width 123 height 114
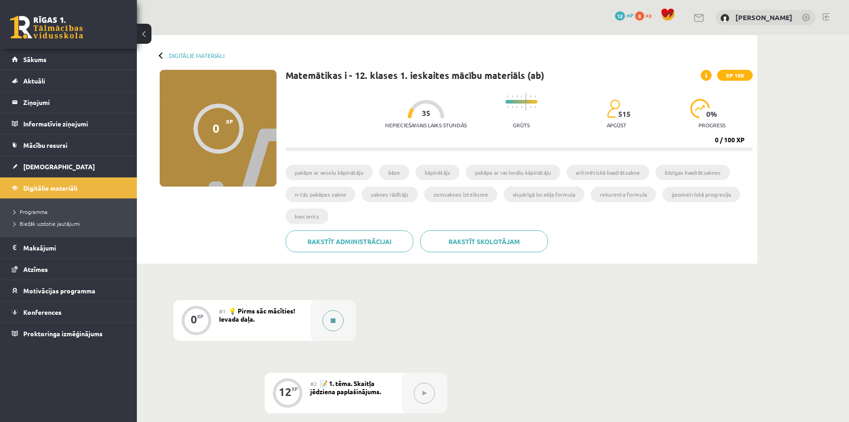
click at [326, 319] on button at bounding box center [333, 320] width 21 height 21
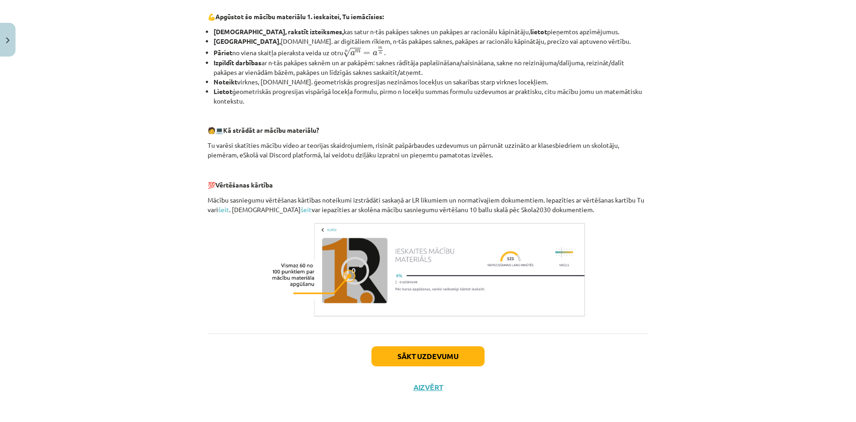
scroll to position [312, 0]
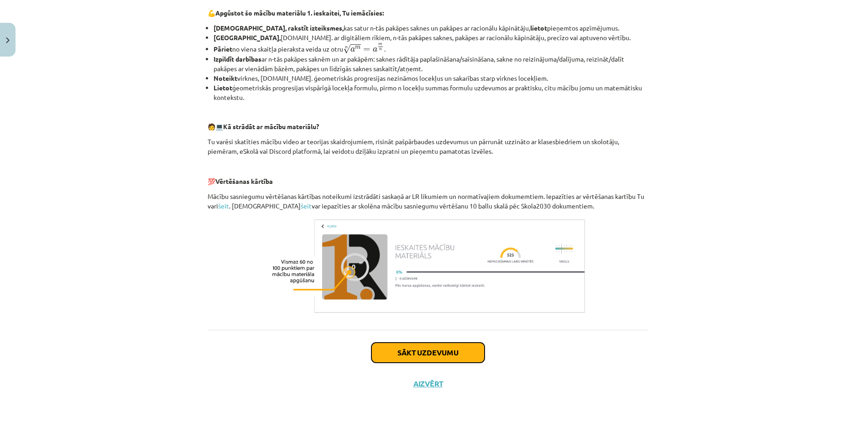
click at [465, 351] on button "Sākt uzdevumu" at bounding box center [428, 353] width 113 height 20
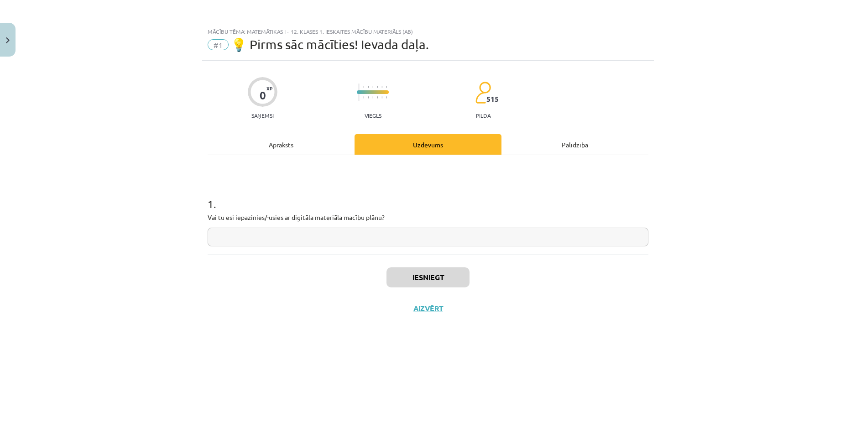
click at [336, 235] on input "text" at bounding box center [428, 237] width 441 height 19
type input "**"
click at [424, 273] on button "Iesniegt" at bounding box center [428, 277] width 83 height 20
click at [407, 310] on button "Nākamā nodarbība" at bounding box center [427, 314] width 89 height 21
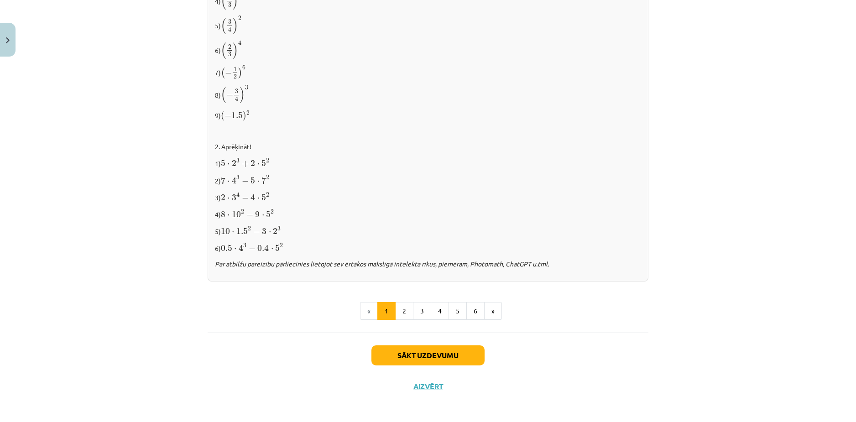
scroll to position [875, 0]
click at [487, 307] on button "»" at bounding box center [493, 311] width 18 height 18
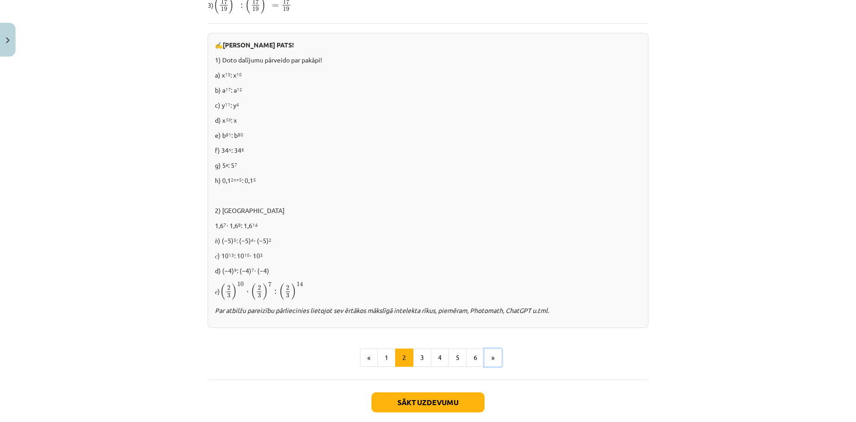
scroll to position [546, 0]
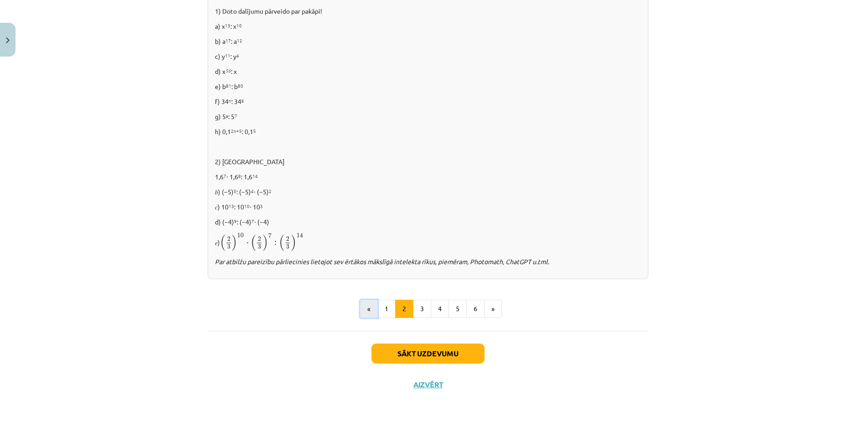
click at [367, 312] on button "«" at bounding box center [369, 309] width 18 height 18
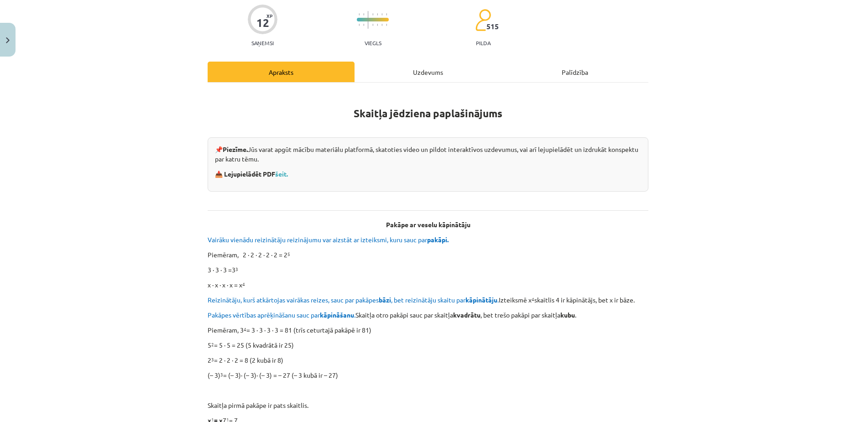
scroll to position [72, 0]
click at [281, 171] on link "šeit." at bounding box center [281, 174] width 13 height 8
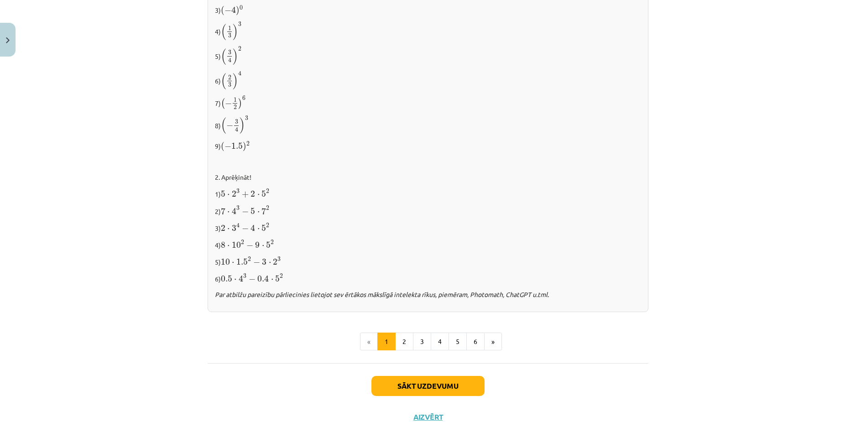
scroll to position [848, 0]
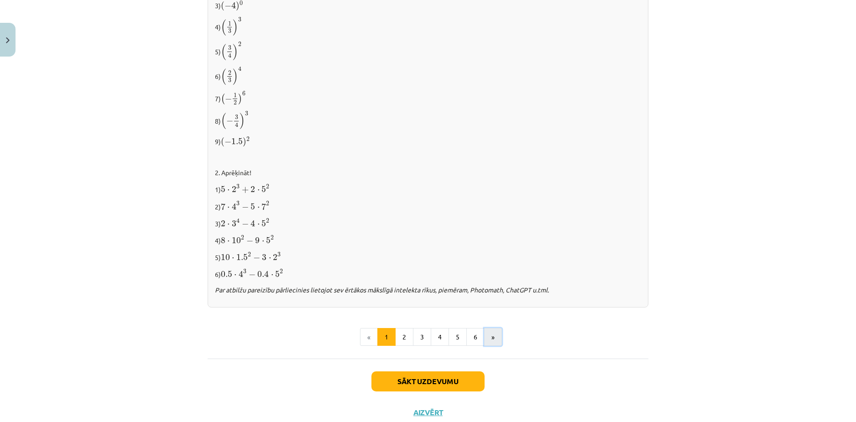
click at [491, 338] on button "»" at bounding box center [493, 337] width 18 height 18
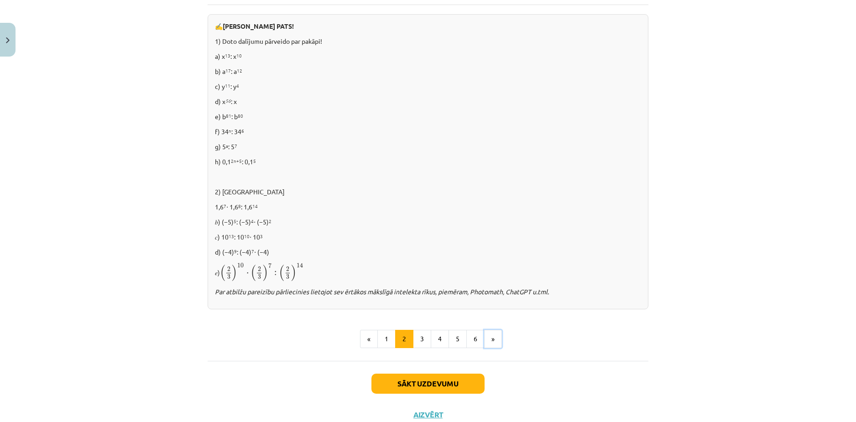
scroll to position [546, 0]
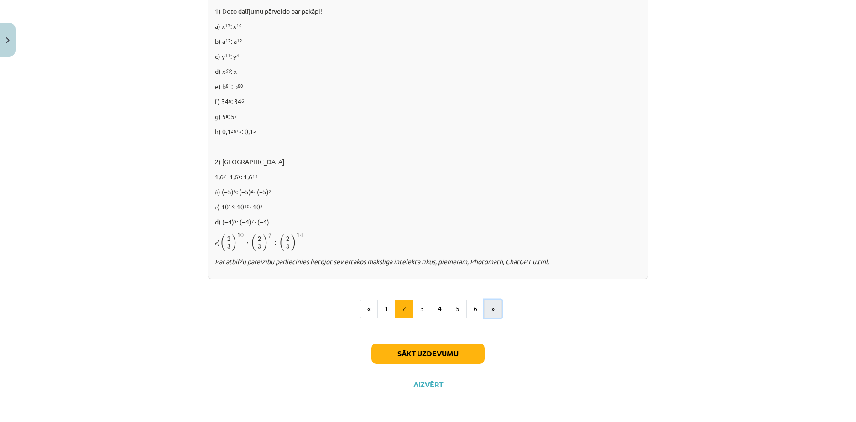
click at [489, 309] on button "»" at bounding box center [493, 309] width 18 height 18
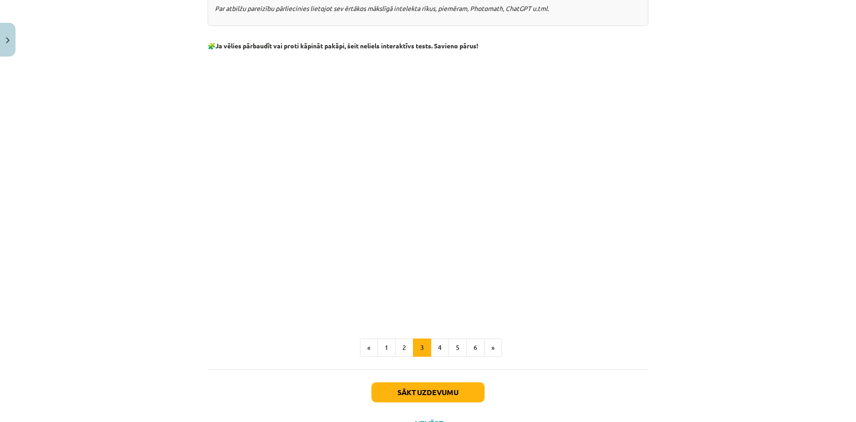
scroll to position [686, 0]
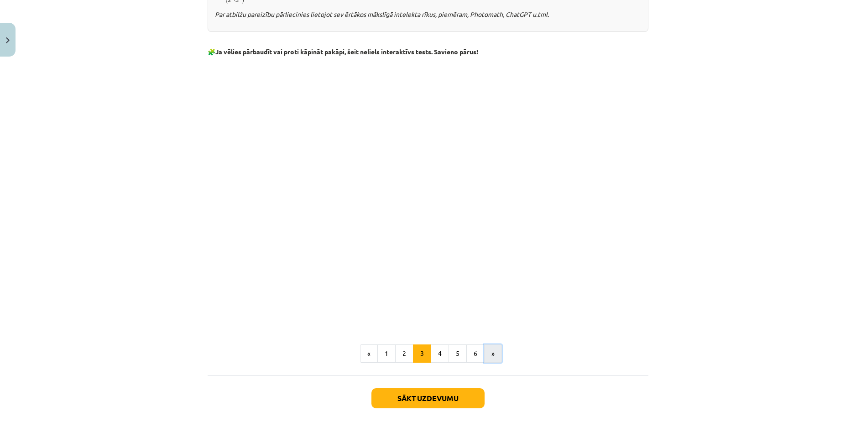
click at [496, 351] on button "»" at bounding box center [493, 354] width 18 height 18
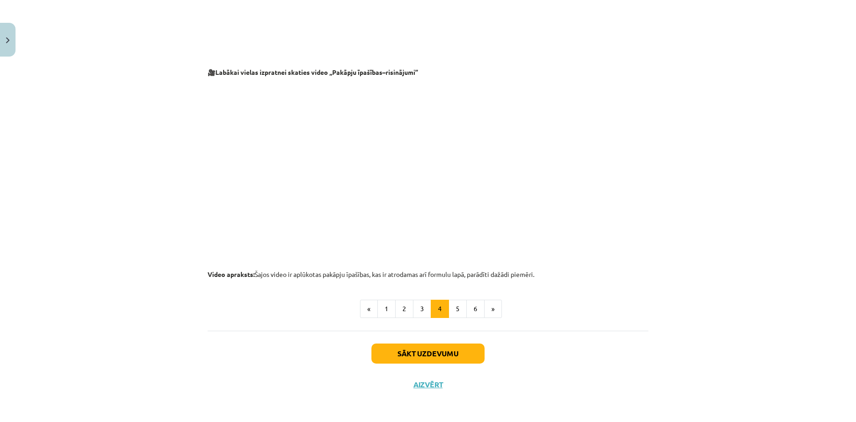
scroll to position [872, 0]
click at [492, 311] on button "»" at bounding box center [493, 308] width 18 height 18
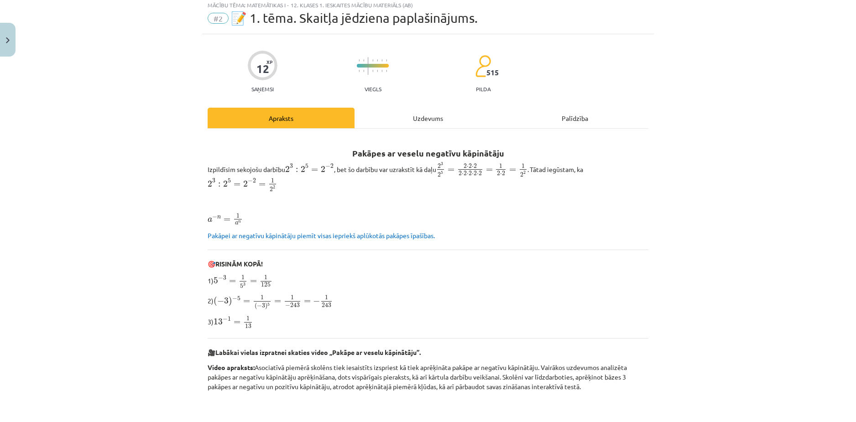
scroll to position [0, 0]
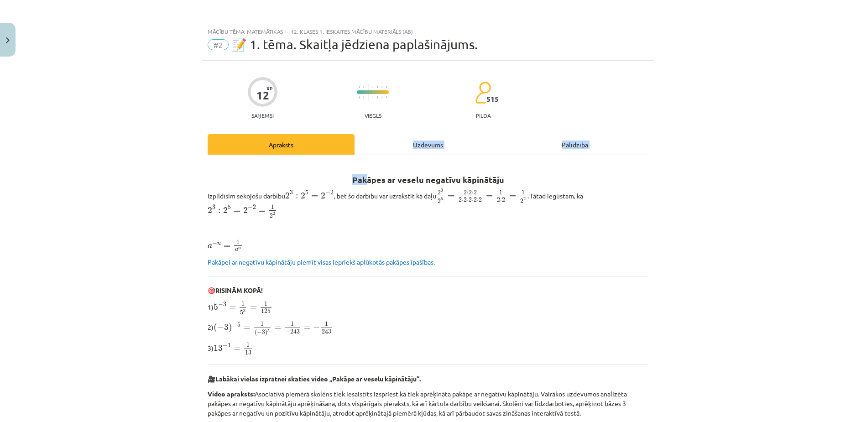
drag, startPoint x: 366, startPoint y: 157, endPoint x: 366, endPoint y: 146, distance: 11.4
click at [366, 146] on div "Uzdevums" at bounding box center [428, 144] width 147 height 21
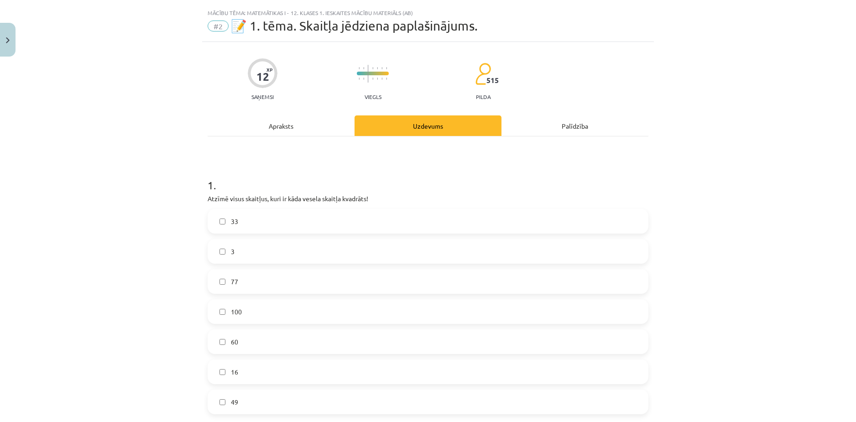
scroll to position [23, 0]
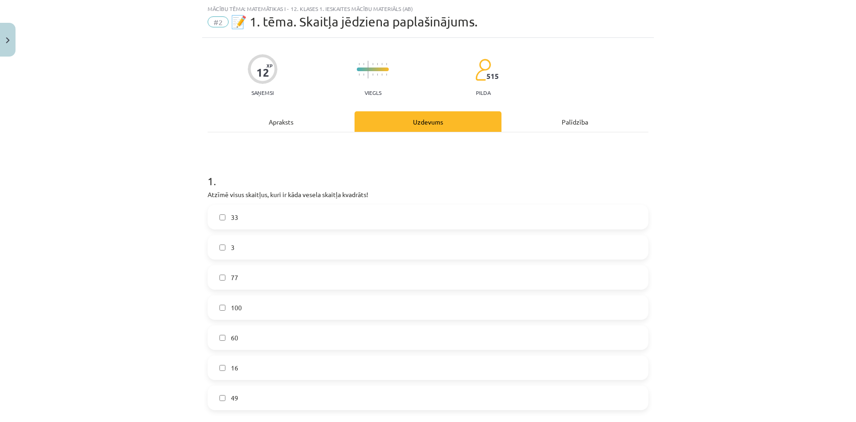
click at [287, 112] on div "Apraksts" at bounding box center [281, 121] width 147 height 21
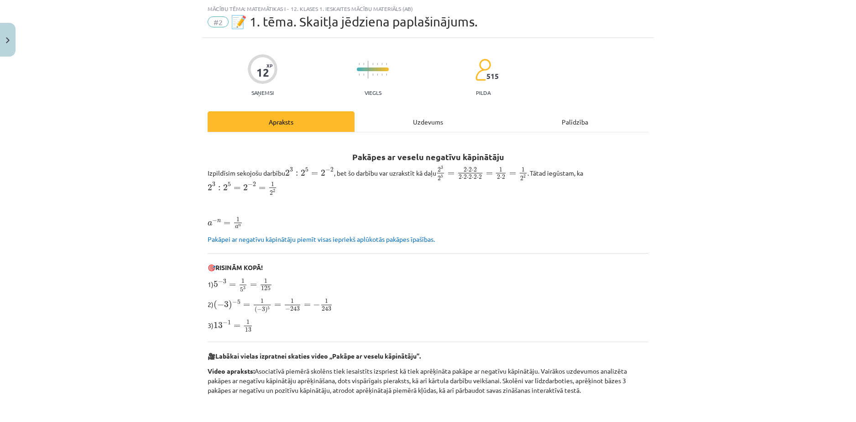
click at [363, 122] on div "Uzdevums" at bounding box center [428, 121] width 147 height 21
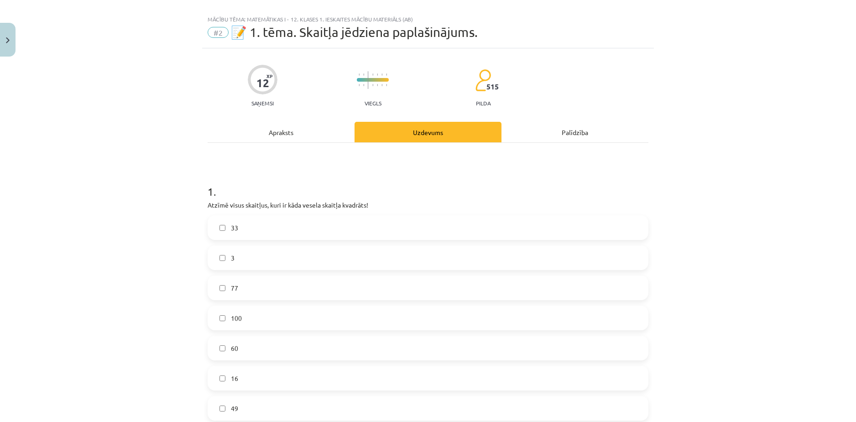
scroll to position [0, 0]
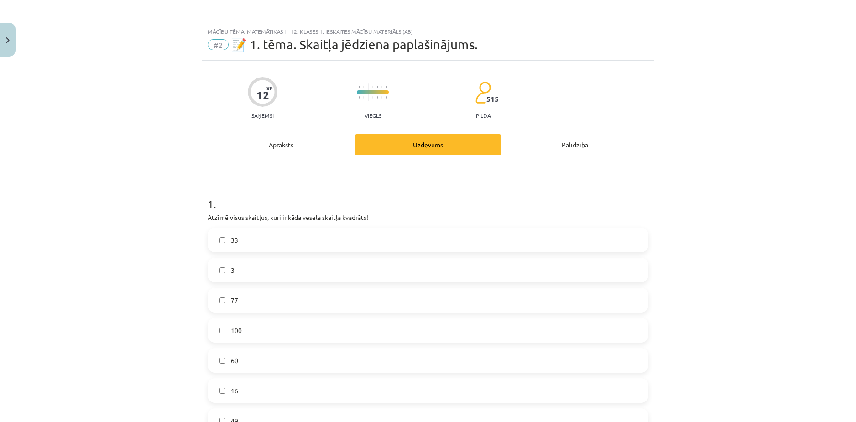
click at [241, 136] on div "Apraksts" at bounding box center [281, 144] width 147 height 21
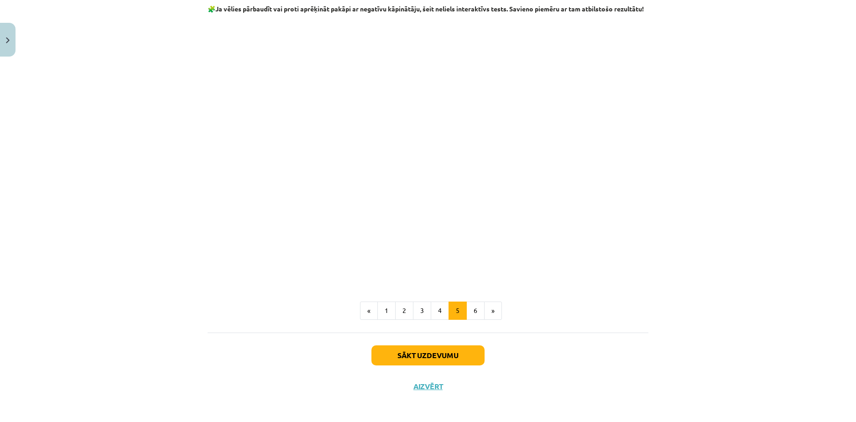
scroll to position [997, 0]
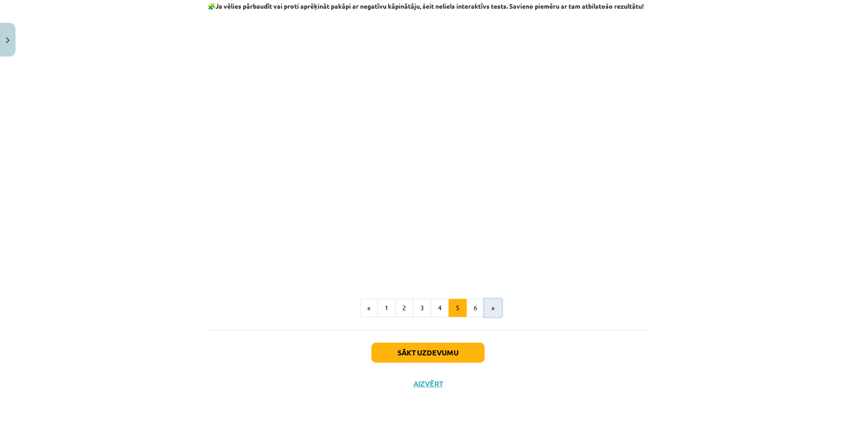
click at [489, 311] on button "»" at bounding box center [493, 308] width 18 height 18
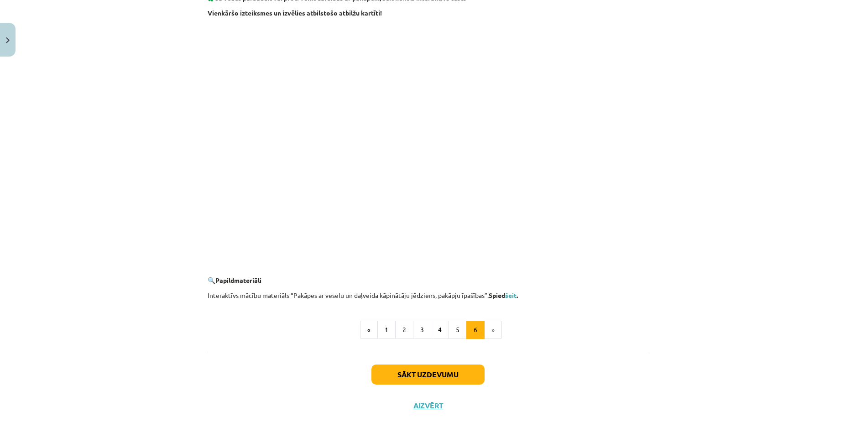
scroll to position [789, 0]
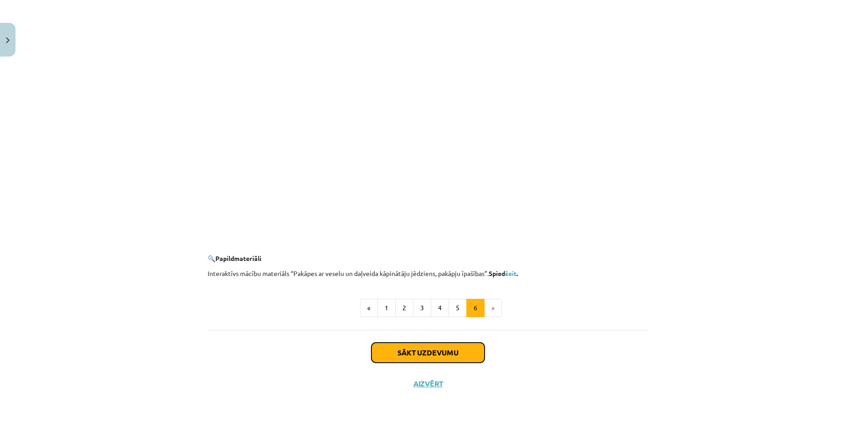
click at [377, 354] on button "Sākt uzdevumu" at bounding box center [428, 353] width 113 height 20
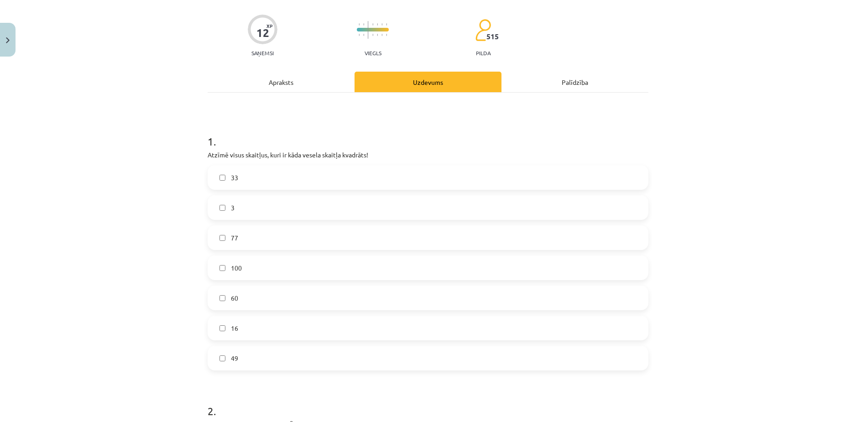
scroll to position [68, 0]
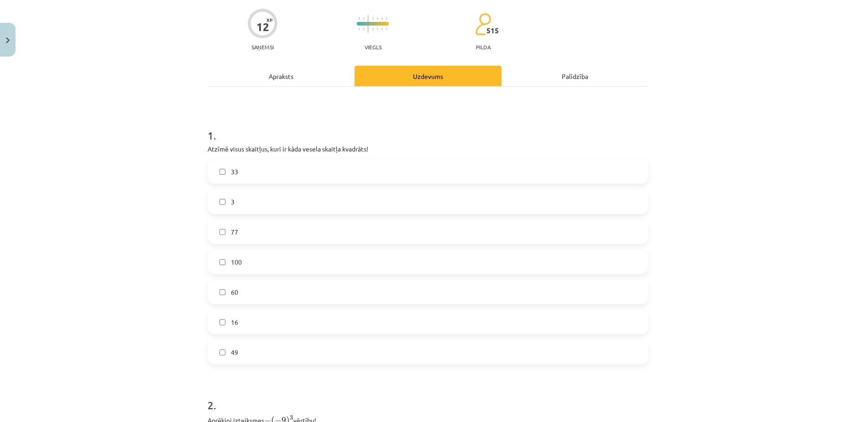
click at [272, 325] on label "16" at bounding box center [428, 322] width 439 height 23
click at [223, 351] on label "49" at bounding box center [428, 352] width 439 height 23
click at [224, 264] on label "100" at bounding box center [428, 262] width 439 height 23
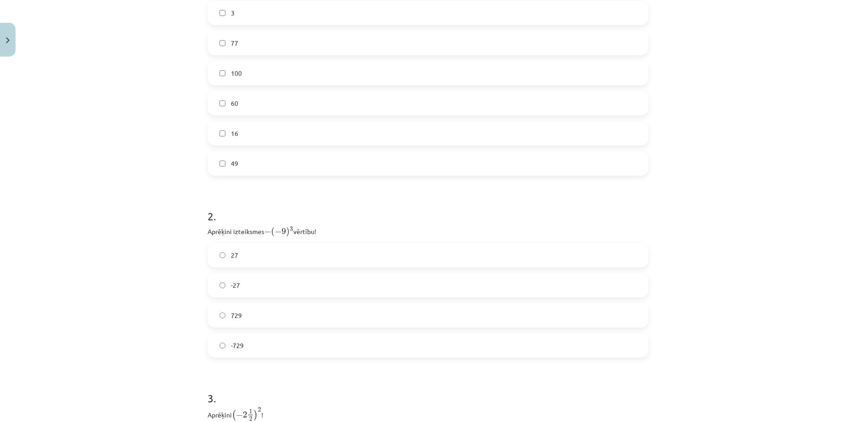
scroll to position [297, 0]
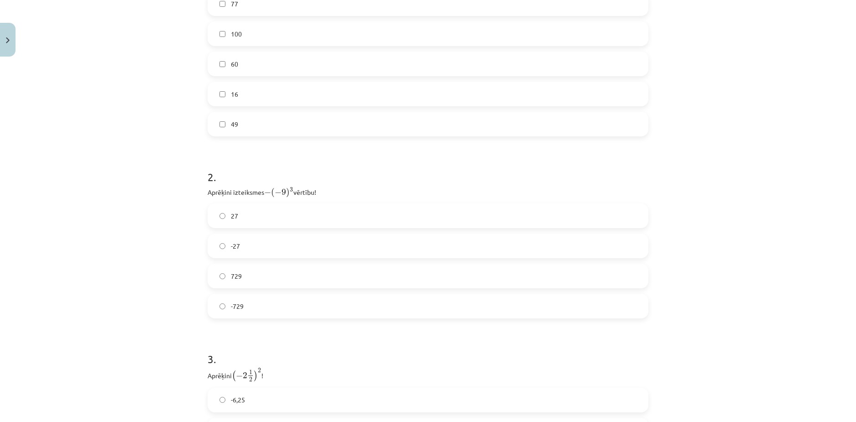
click at [235, 274] on span "729" at bounding box center [236, 277] width 11 height 10
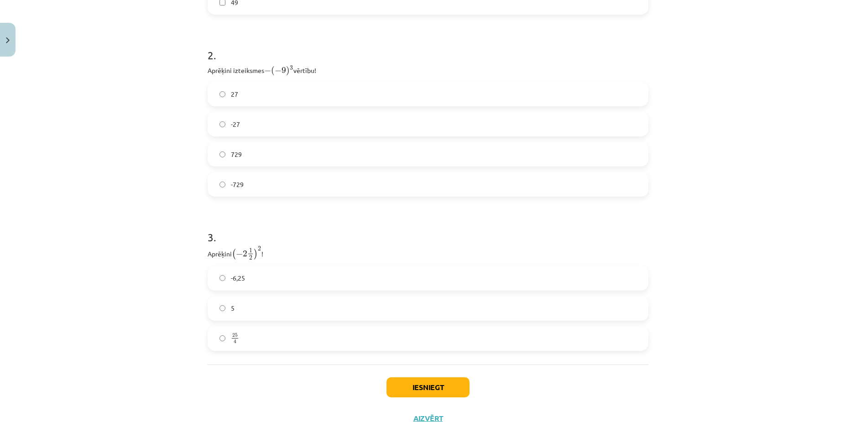
scroll to position [453, 0]
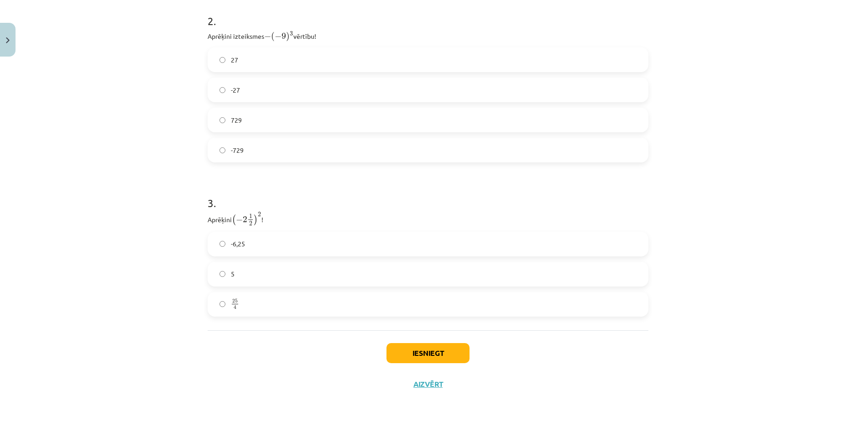
click at [222, 308] on label "25 4 25 4" at bounding box center [428, 304] width 439 height 23
click at [432, 345] on button "Iesniegt" at bounding box center [428, 353] width 83 height 20
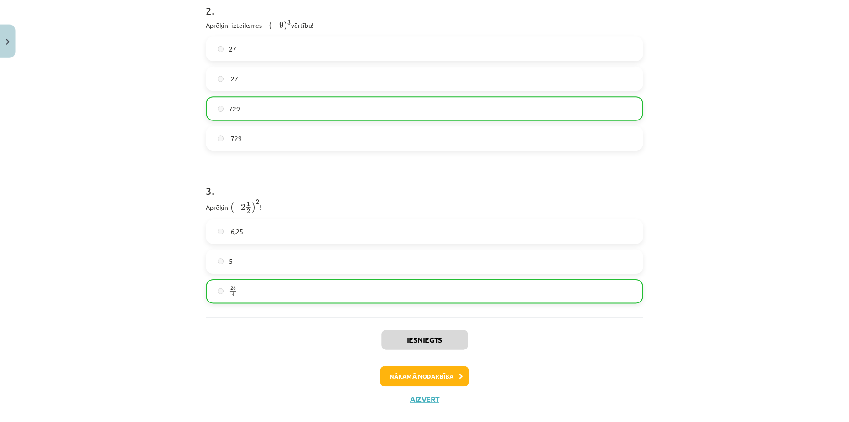
scroll to position [482, 0]
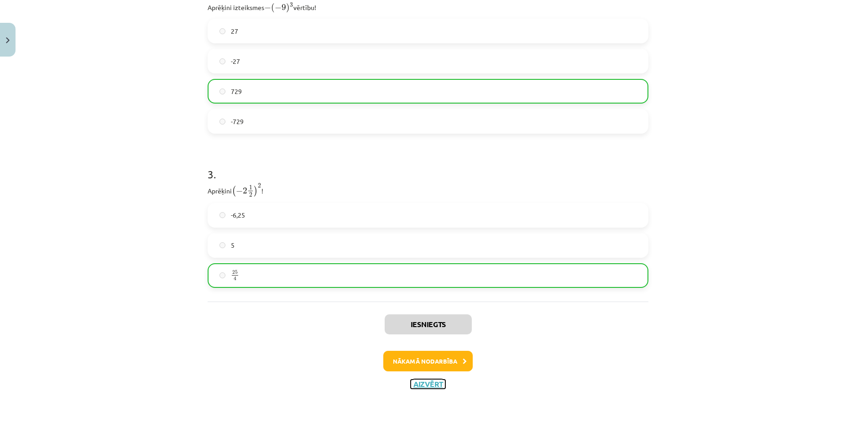
click at [418, 381] on button "Aizvērt" at bounding box center [428, 384] width 35 height 9
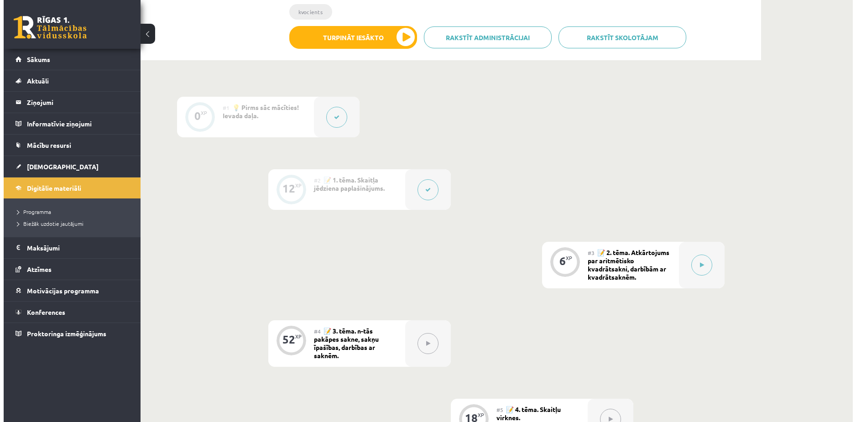
scroll to position [228, 0]
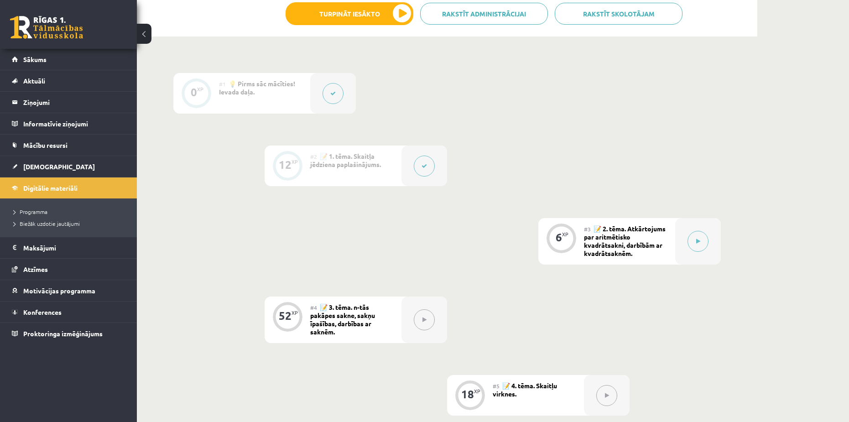
click at [416, 167] on button at bounding box center [424, 166] width 21 height 21
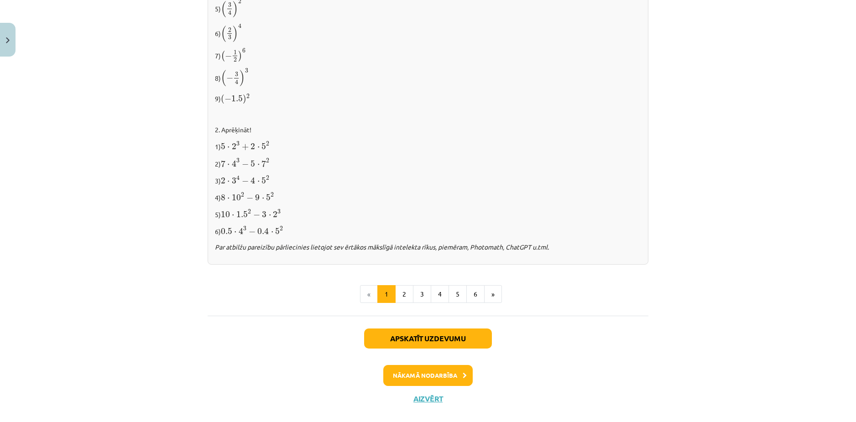
scroll to position [904, 0]
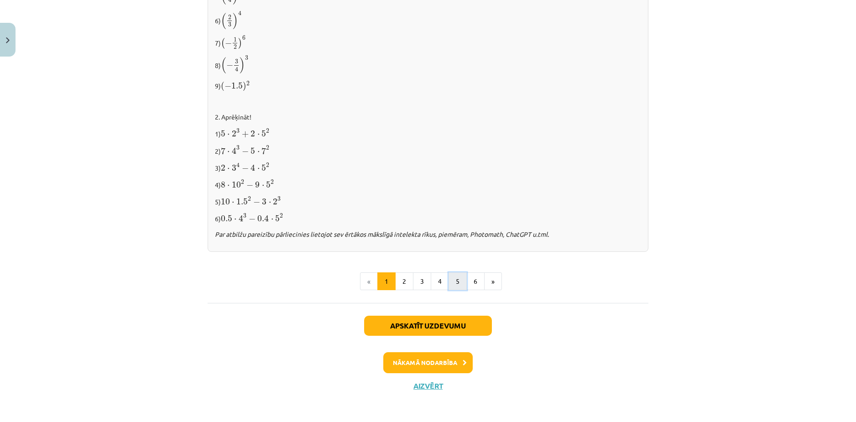
click at [449, 282] on button "5" at bounding box center [458, 281] width 18 height 18
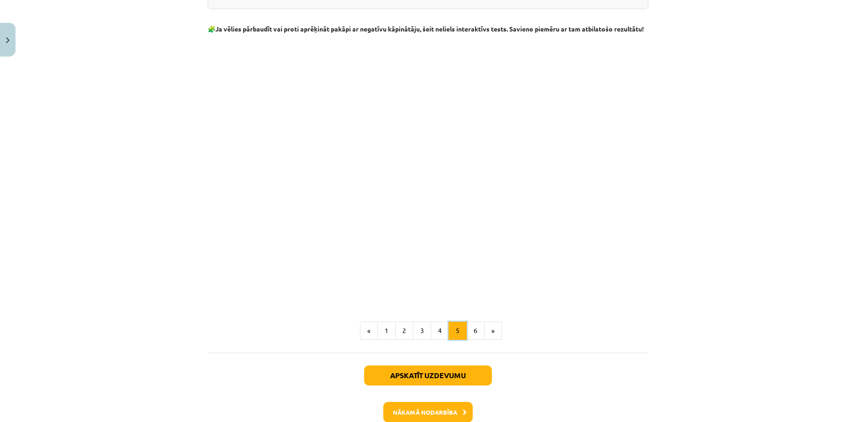
scroll to position [934, 0]
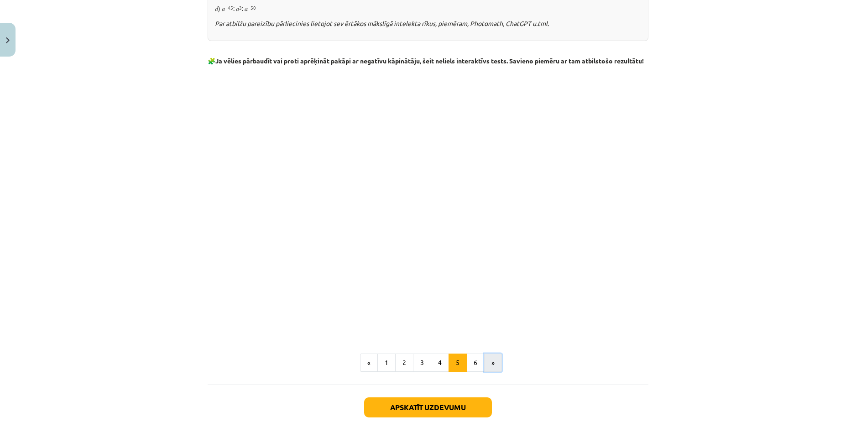
click at [487, 372] on button "»" at bounding box center [493, 363] width 18 height 18
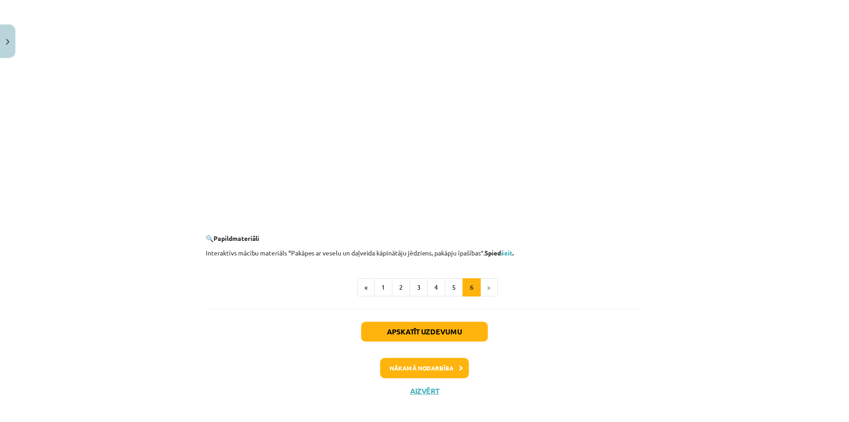
scroll to position [818, 0]
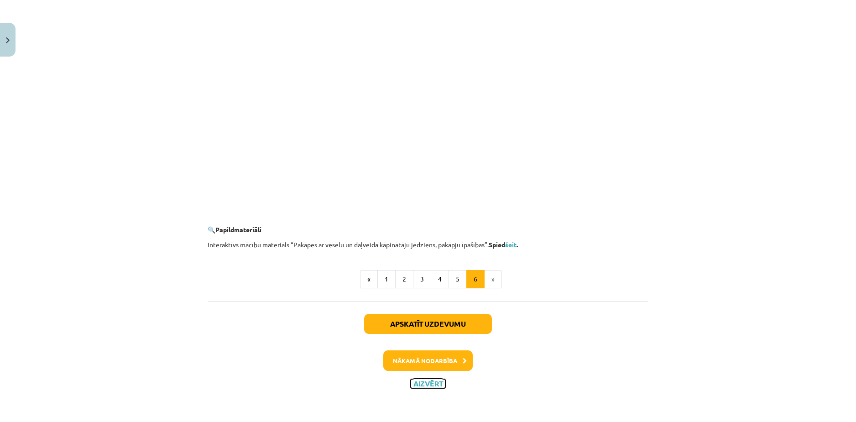
click at [427, 386] on button "Aizvērt" at bounding box center [428, 383] width 35 height 9
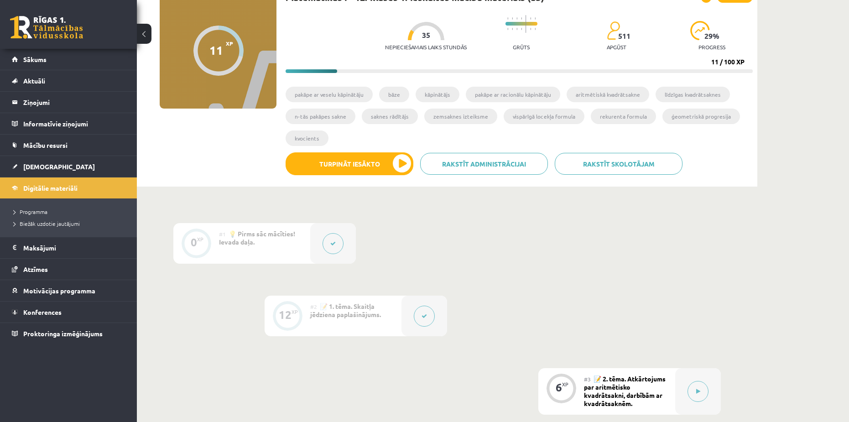
scroll to position [46, 0]
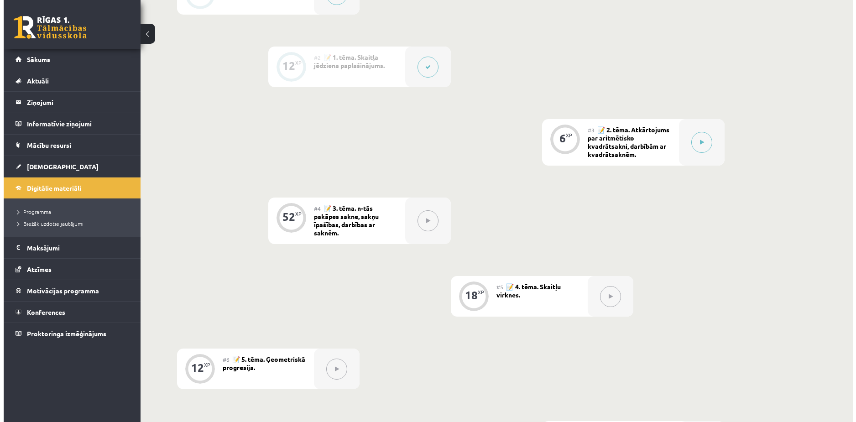
scroll to position [344, 0]
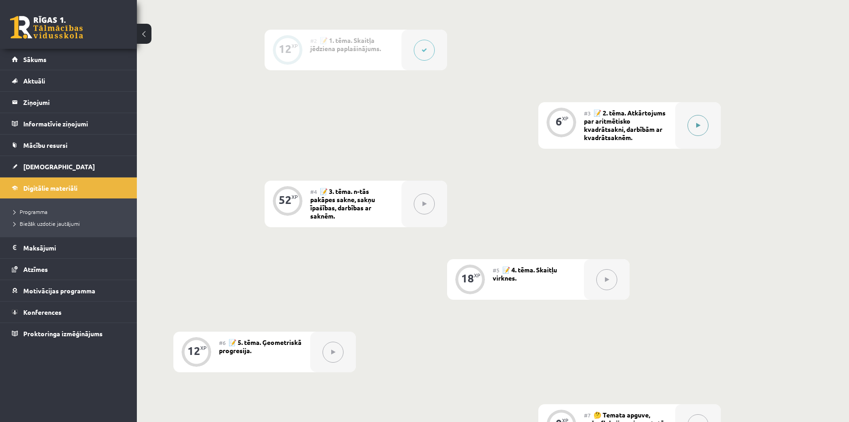
click at [697, 128] on button at bounding box center [698, 125] width 21 height 21
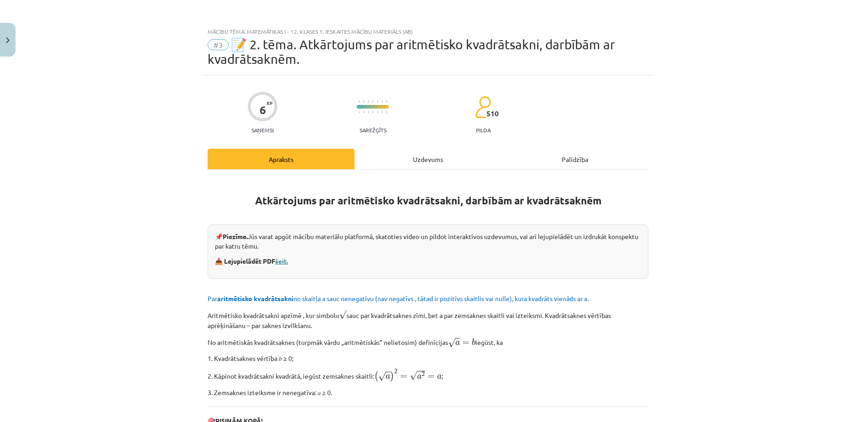
click at [280, 257] on link "šeit." at bounding box center [281, 261] width 13 height 8
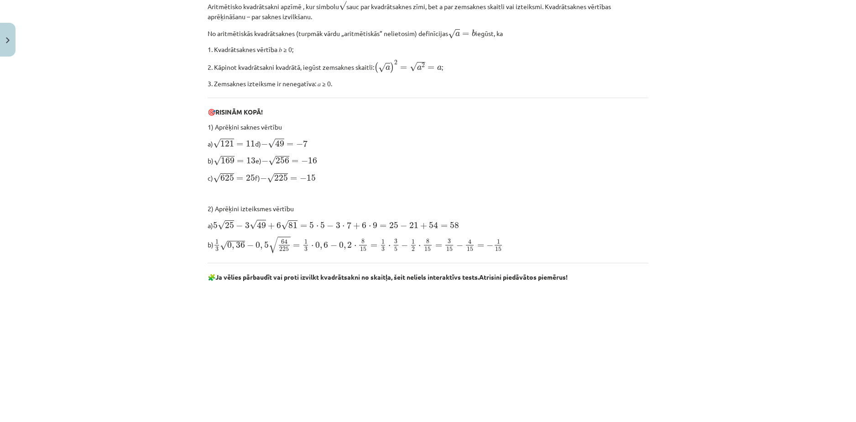
scroll to position [459, 0]
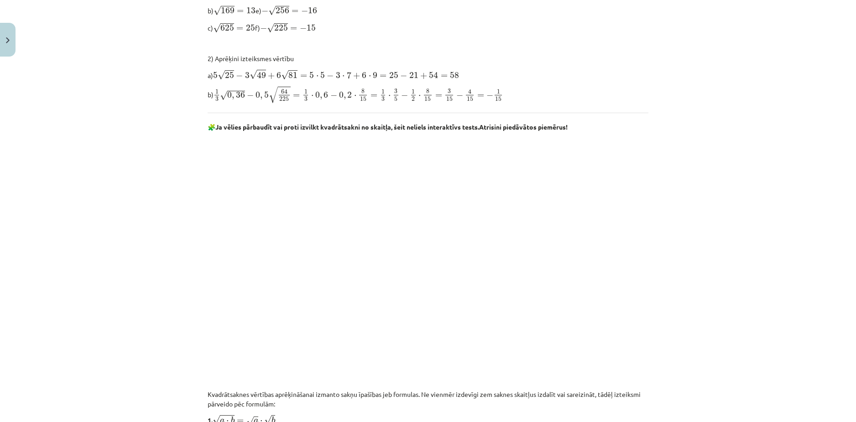
drag, startPoint x: 386, startPoint y: 94, endPoint x: 380, endPoint y: 96, distance: 5.8
click at [380, 96] on span "1 3" at bounding box center [383, 95] width 6 height 12
drag, startPoint x: 387, startPoint y: 99, endPoint x: 379, endPoint y: 93, distance: 9.8
click at [379, 93] on span "1 3 √ 0 , 36 − 0 , 5 √ 64 225 = 1 3 ⋅ 0 , 6 − 0 , 2 ⋅ 8 15 = 1 3 ⋅ 3 5 − 1 2 ⋅ …" at bounding box center [359, 94] width 290 height 17
copy span "1 3"
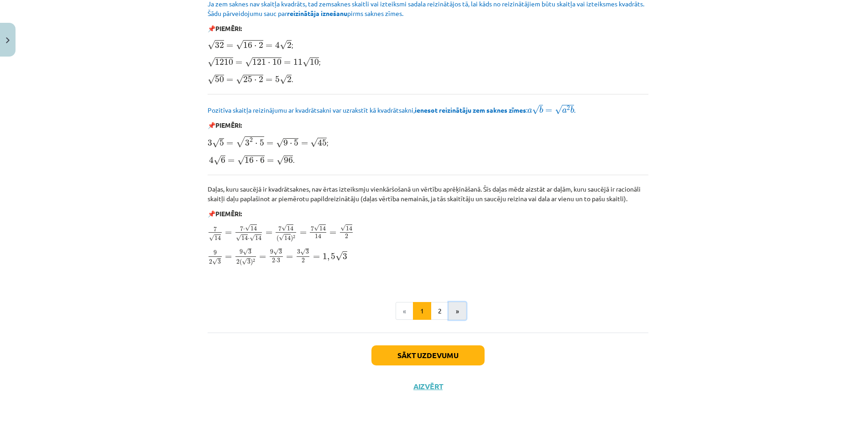
click at [449, 306] on button "»" at bounding box center [458, 311] width 18 height 18
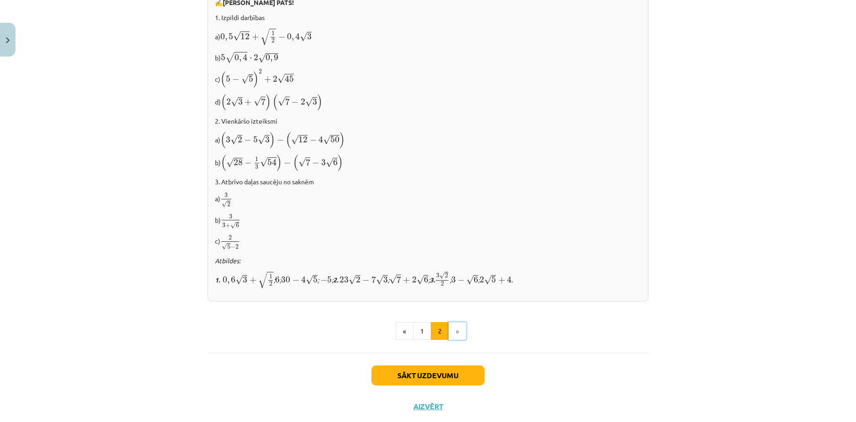
scroll to position [512, 0]
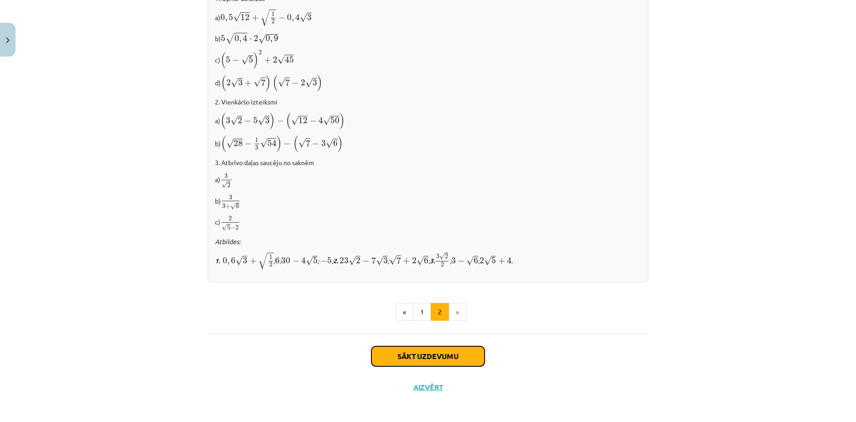
click at [423, 359] on button "Sākt uzdevumu" at bounding box center [428, 356] width 113 height 20
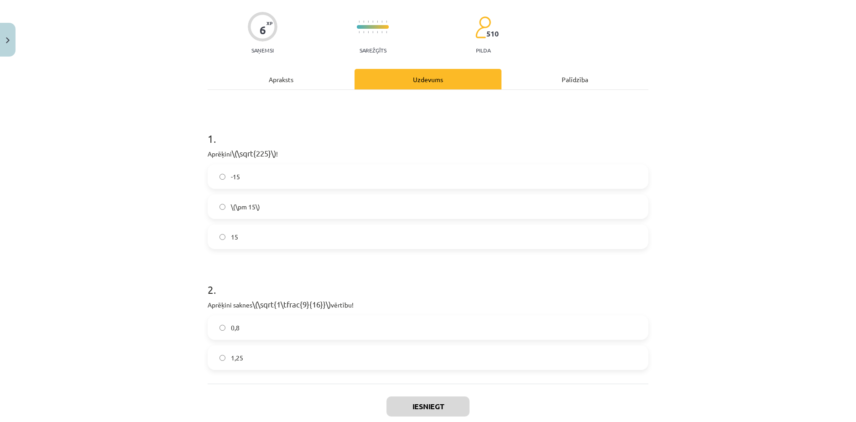
scroll to position [23, 0]
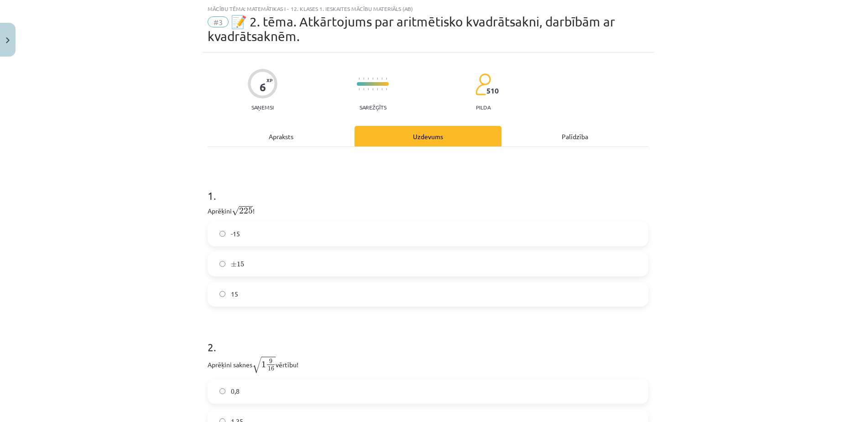
click at [231, 296] on span "15" at bounding box center [234, 294] width 7 height 10
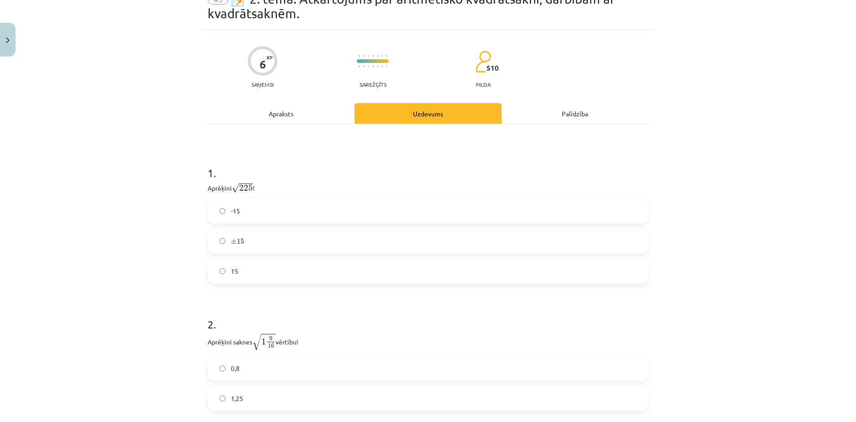
scroll to position [140, 0]
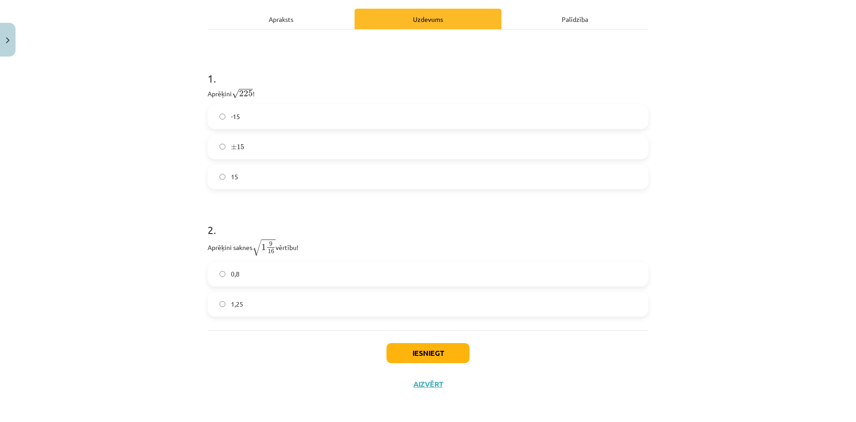
click at [231, 304] on span "1,25" at bounding box center [237, 304] width 12 height 10
click at [443, 346] on button "Iesniegt" at bounding box center [428, 353] width 83 height 20
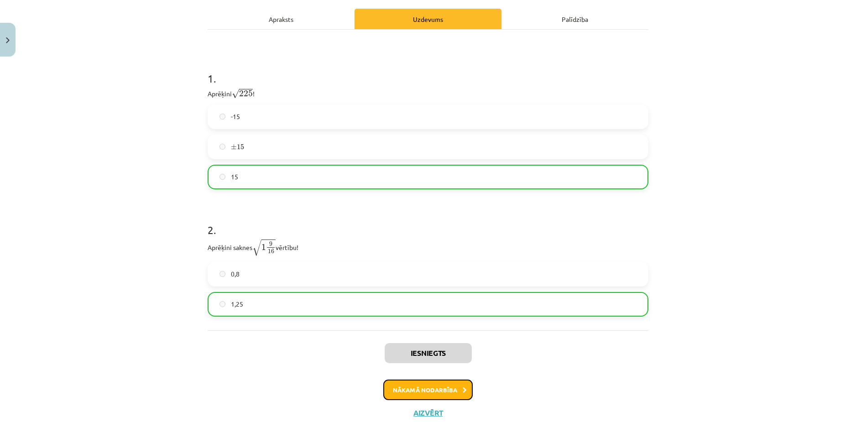
click at [417, 389] on button "Nākamā nodarbība" at bounding box center [427, 390] width 89 height 21
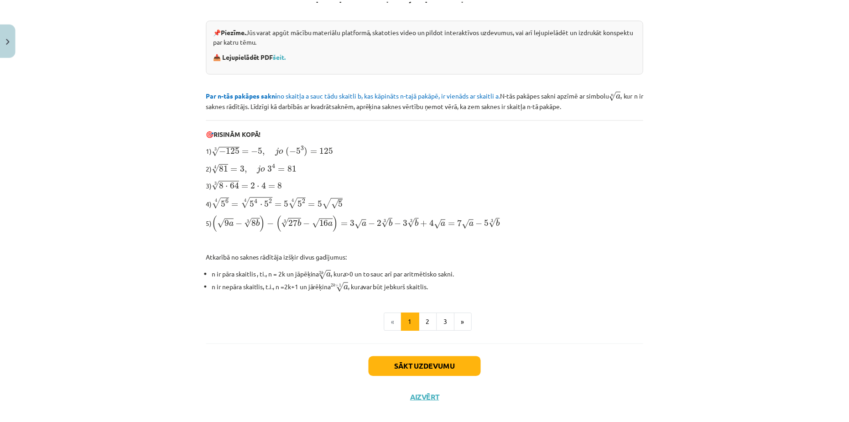
scroll to position [203, 0]
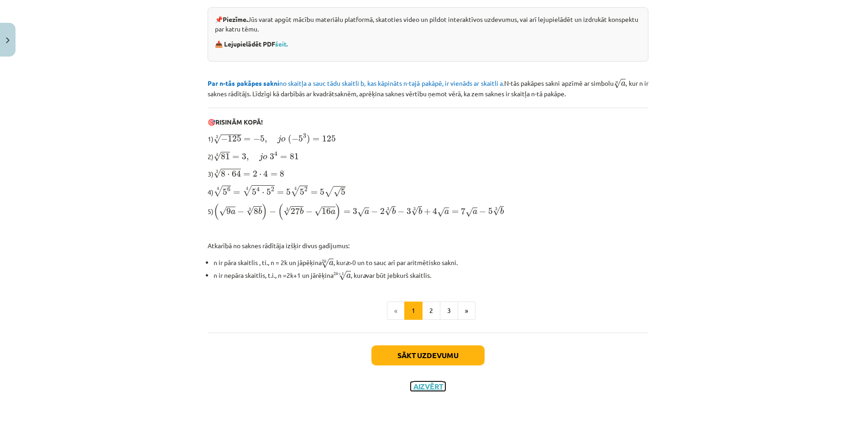
click at [418, 382] on button "Aizvērt" at bounding box center [428, 386] width 35 height 9
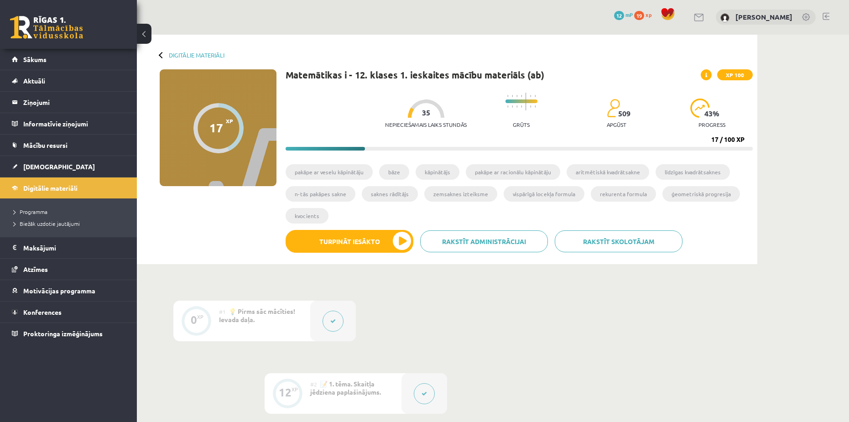
scroll to position [0, 0]
click at [221, 120] on div at bounding box center [219, 129] width 50 height 50
click at [387, 250] on button "Turpināt iesākto" at bounding box center [350, 241] width 128 height 23
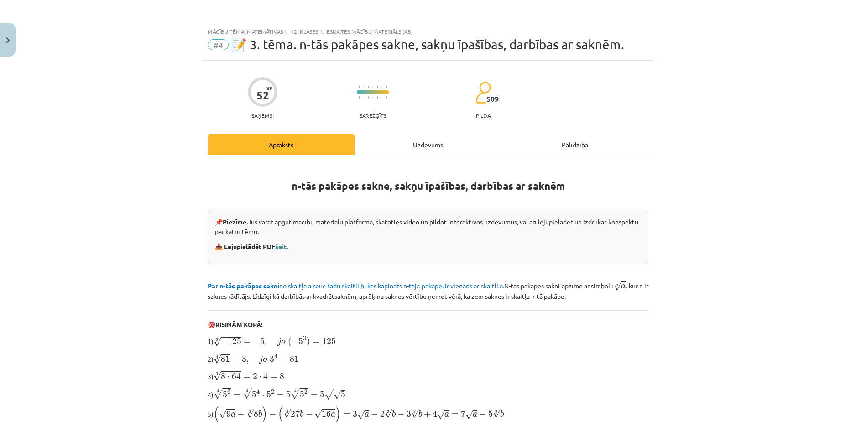
click at [283, 249] on link "šeit." at bounding box center [281, 246] width 13 height 8
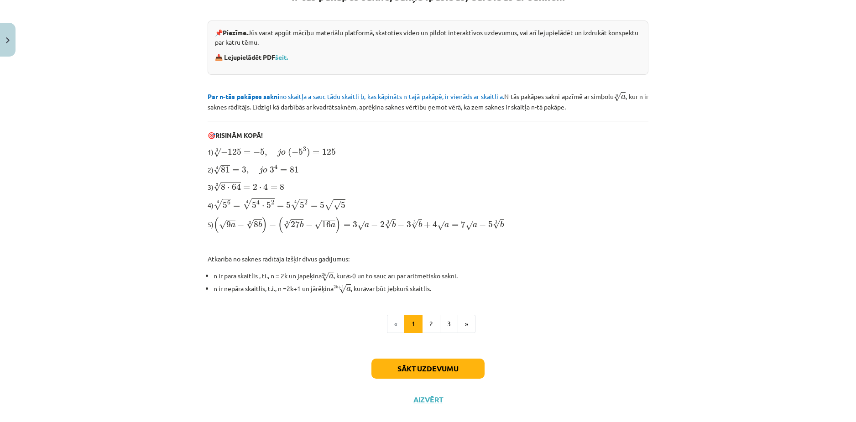
scroll to position [203, 0]
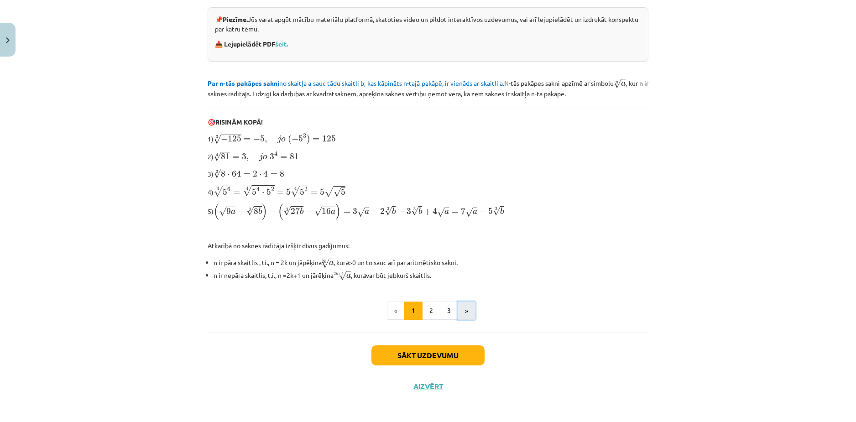
click at [461, 313] on button "»" at bounding box center [467, 311] width 18 height 18
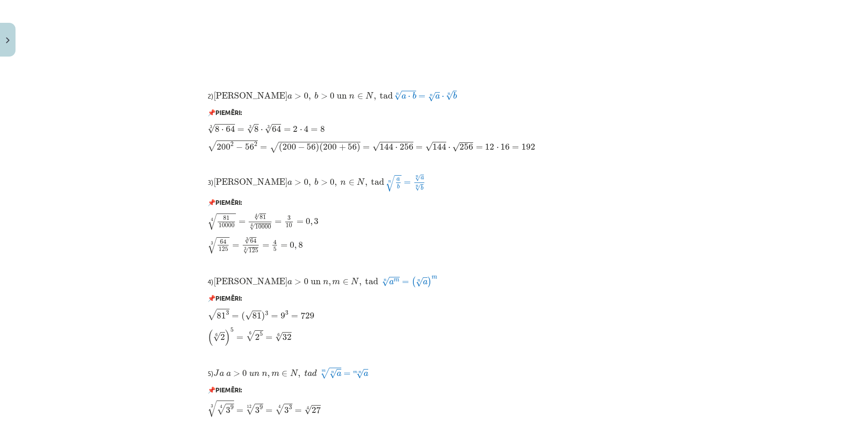
scroll to position [687, 0]
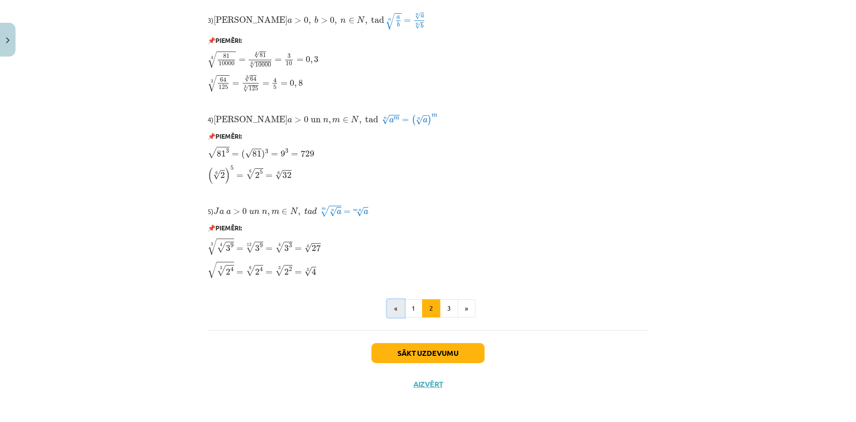
click at [393, 308] on button "«" at bounding box center [396, 308] width 18 height 18
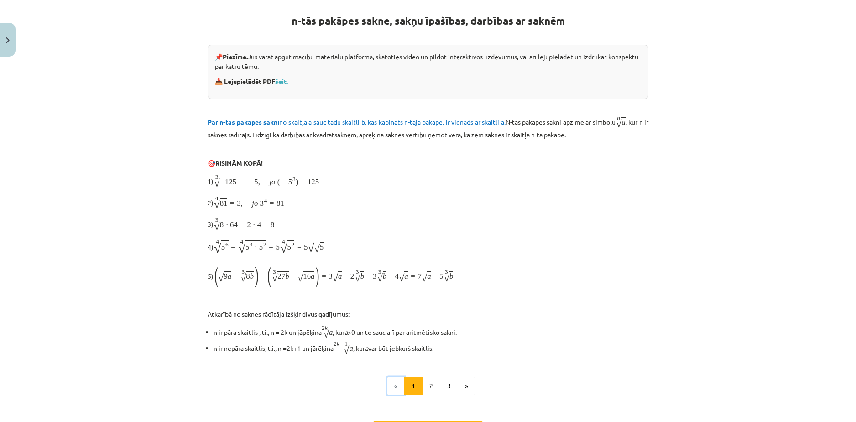
scroll to position [163, 0]
